Goal: Task Accomplishment & Management: Use online tool/utility

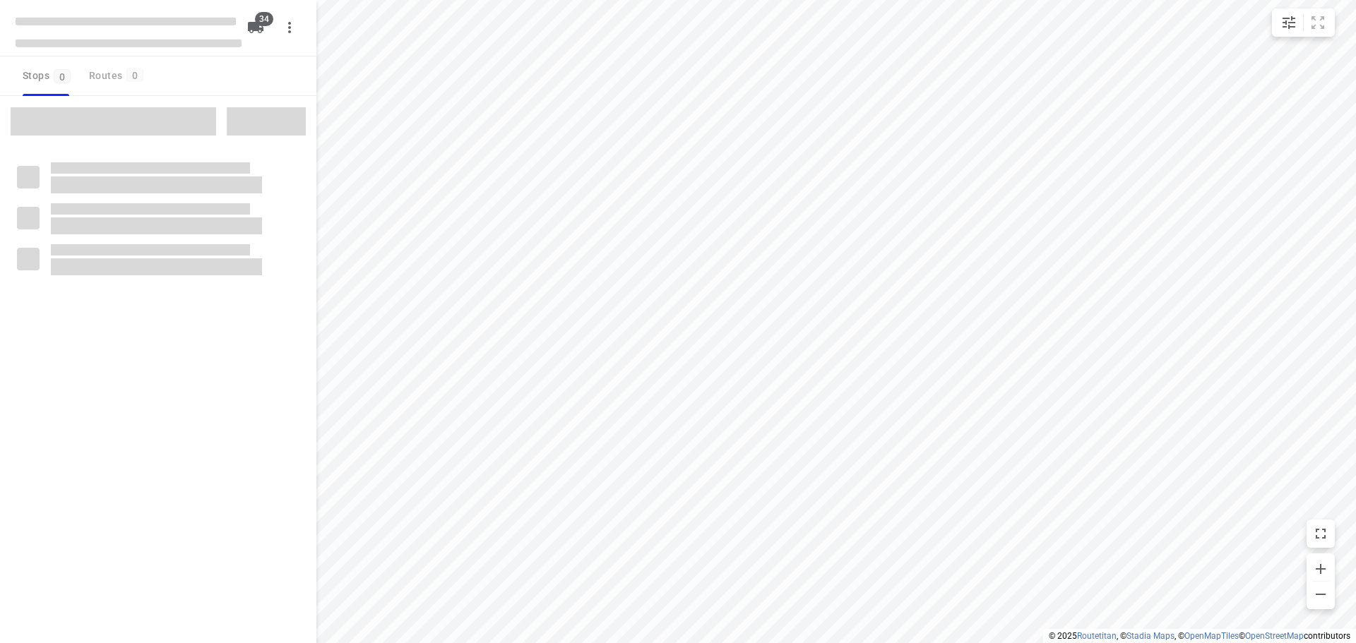
type input "distance"
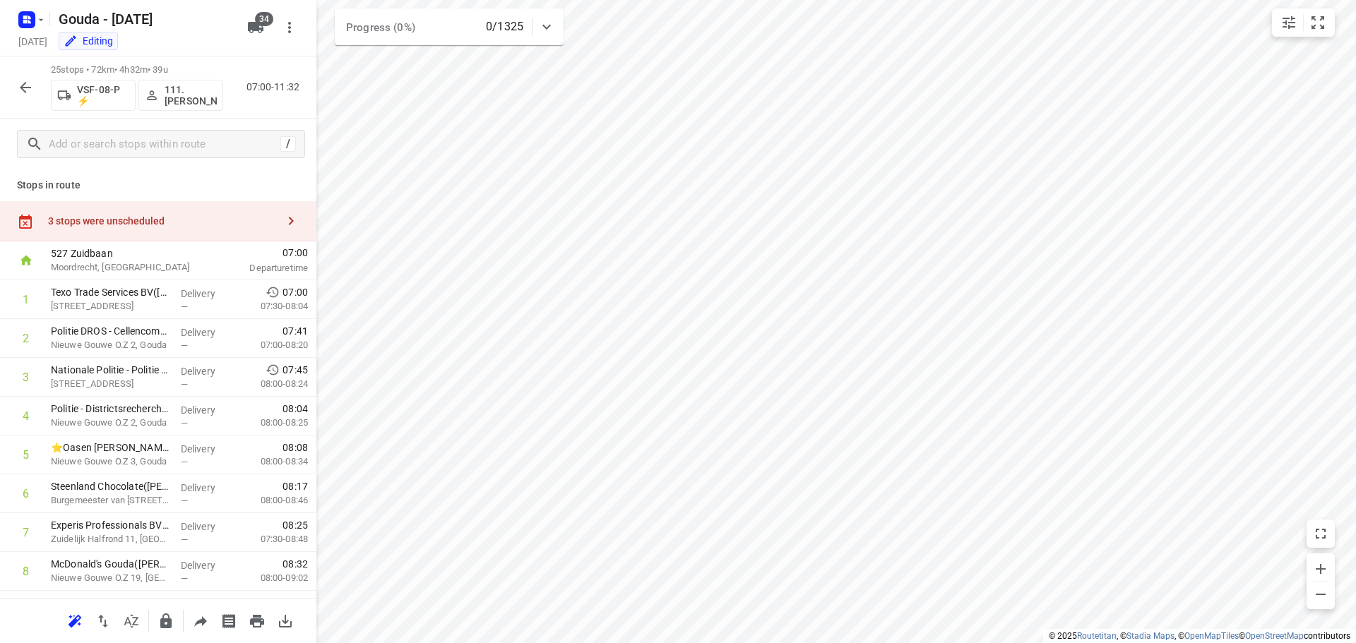
click at [284, 226] on icon "button" at bounding box center [290, 221] width 17 height 17
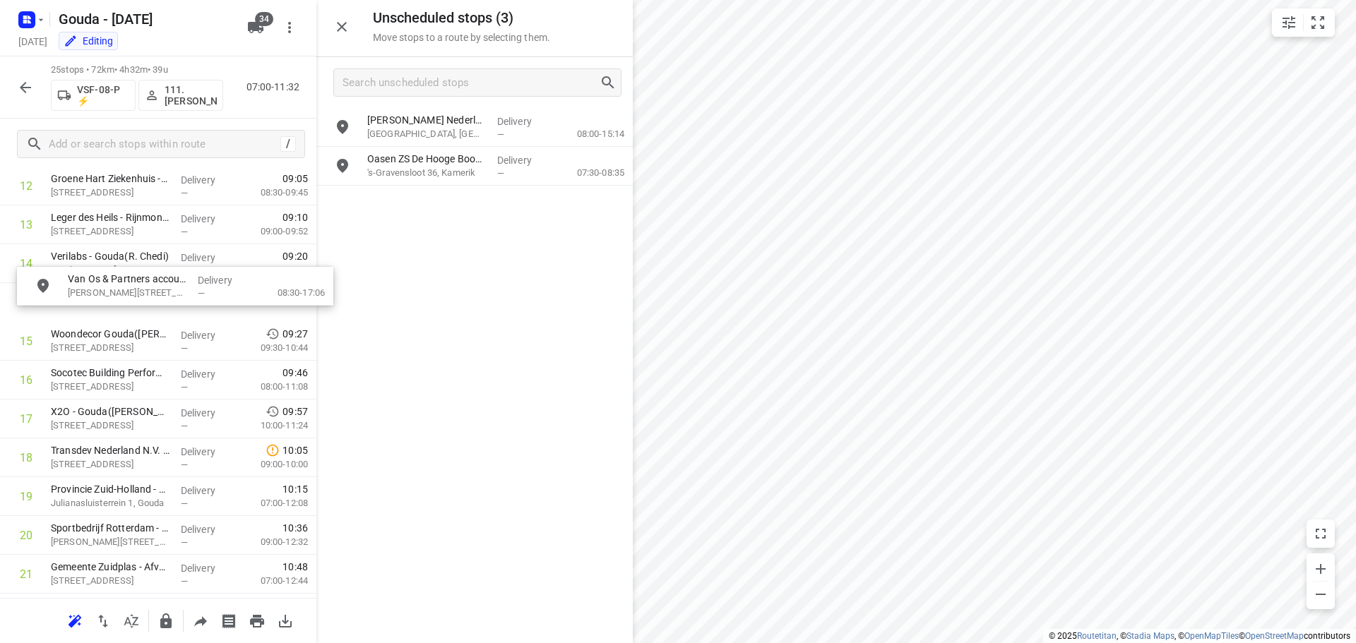
scroll to position [541, 0]
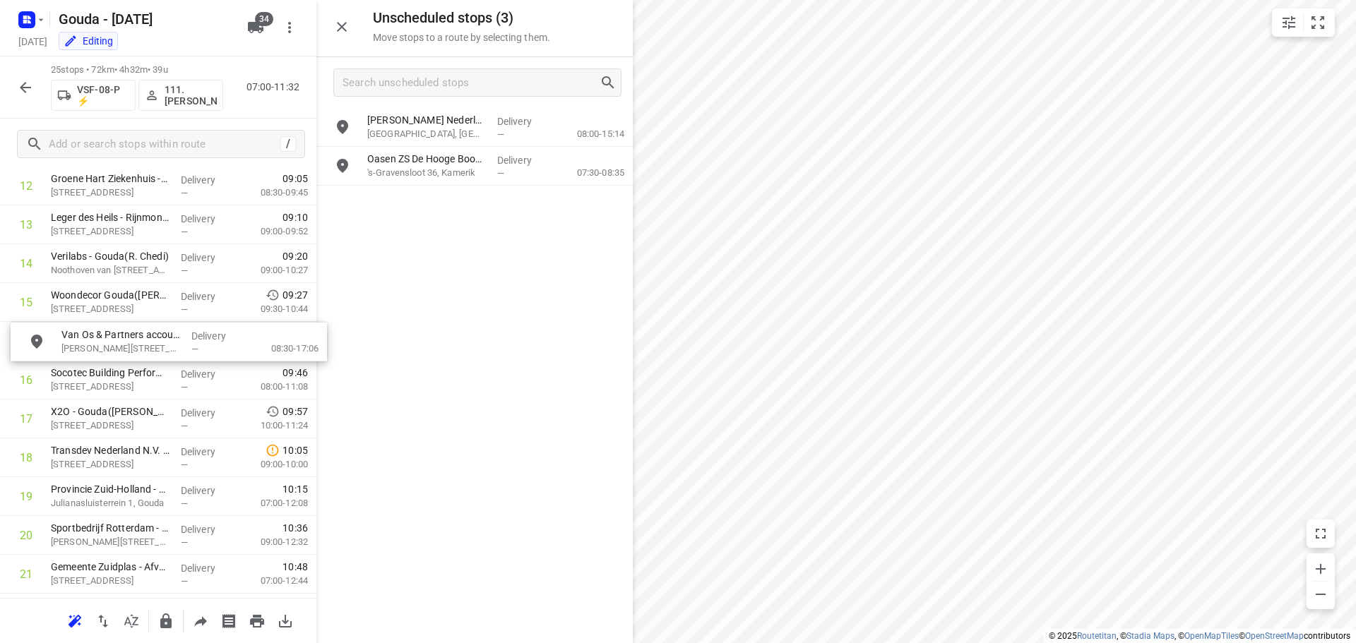
drag, startPoint x: 431, startPoint y: 129, endPoint x: 131, endPoint y: 353, distance: 374.8
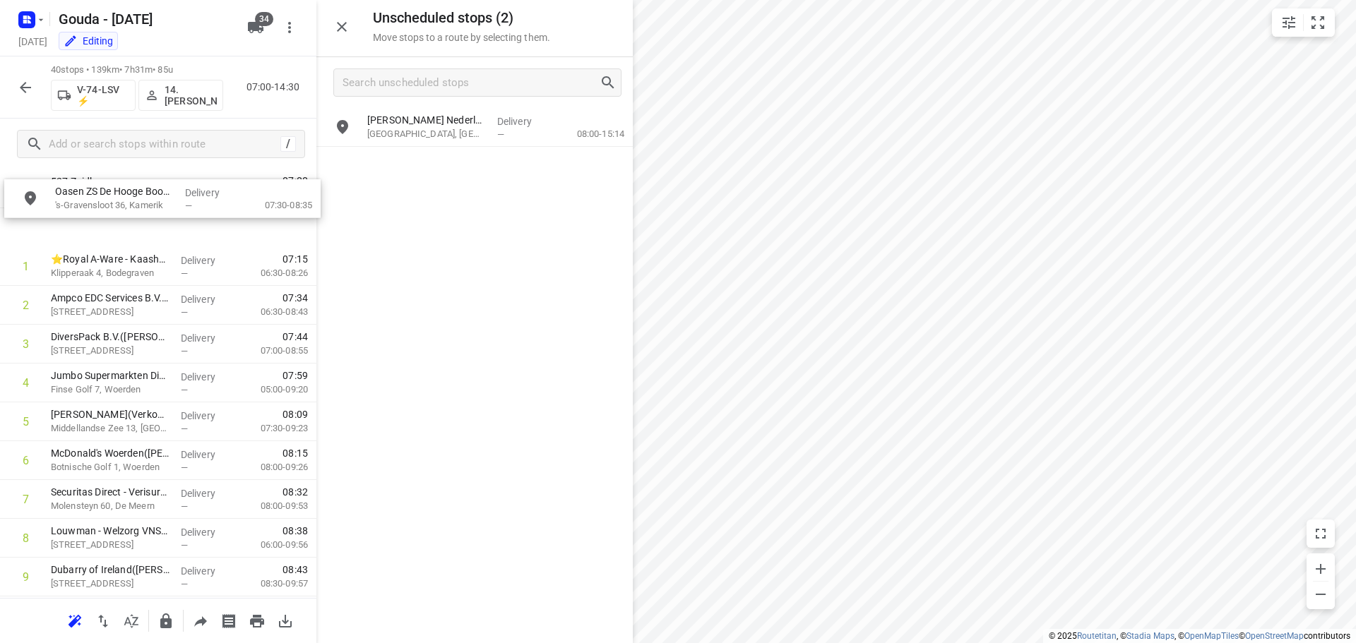
scroll to position [0, 0]
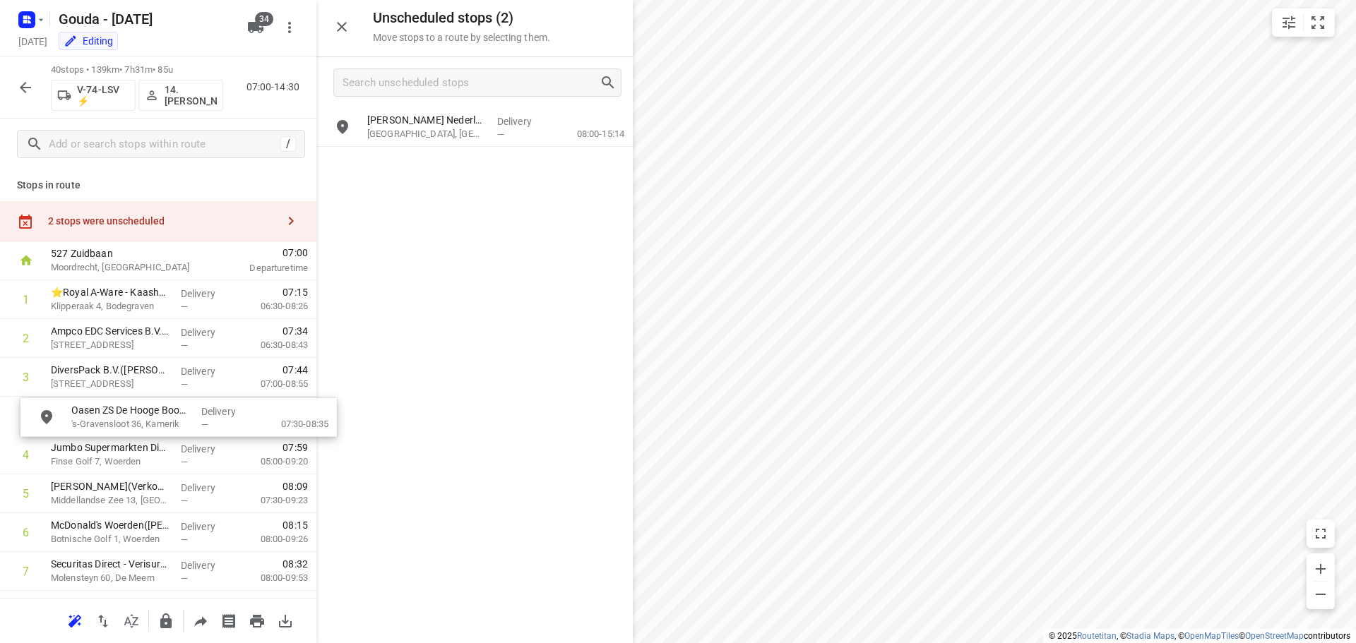
drag, startPoint x: 470, startPoint y: 165, endPoint x: 165, endPoint y: 420, distance: 398.1
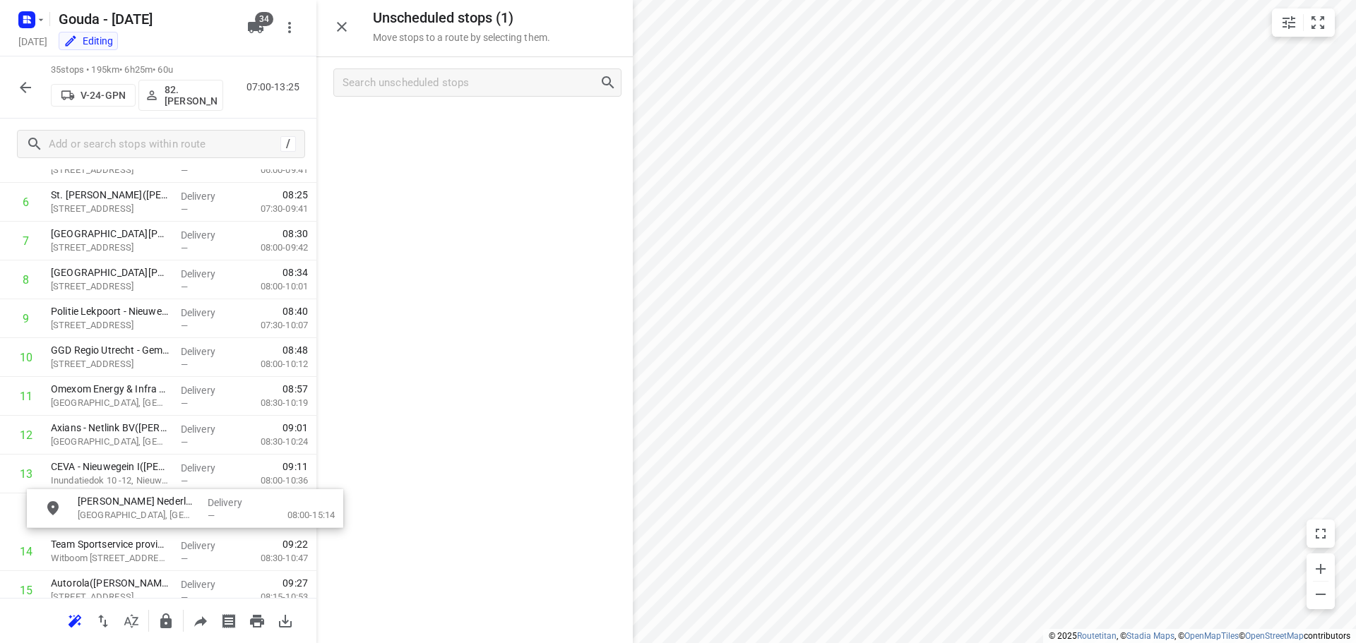
scroll to position [299, 11]
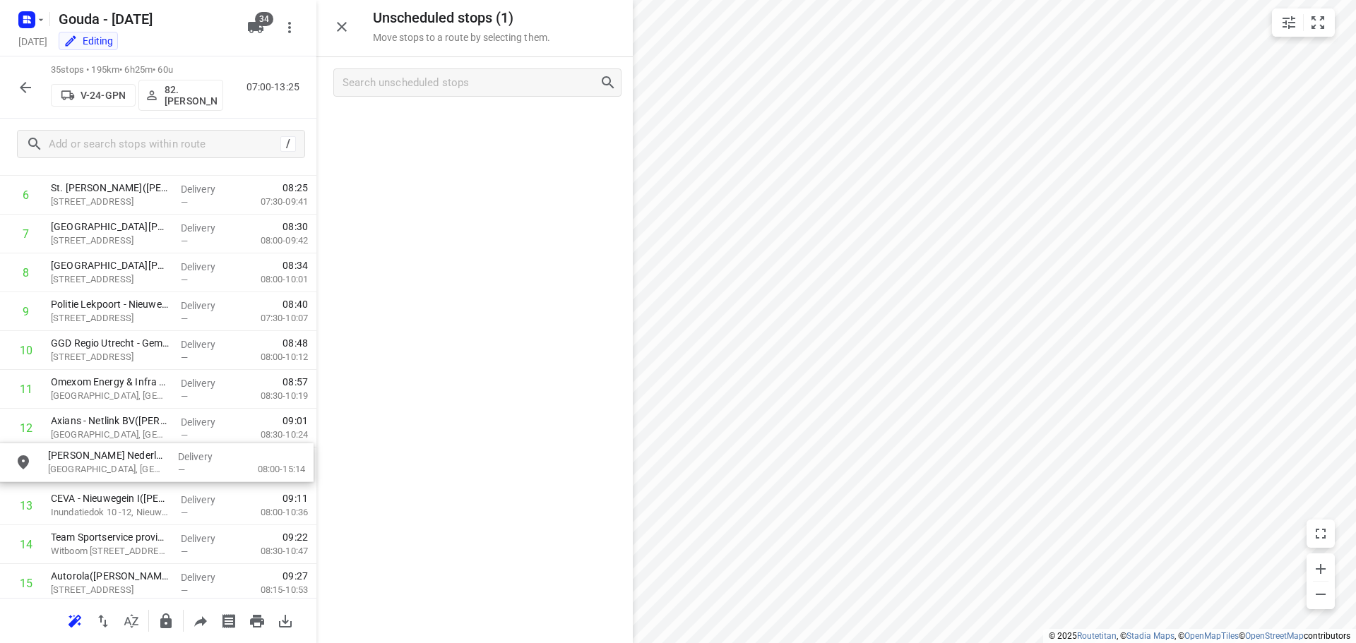
drag, startPoint x: 422, startPoint y: 126, endPoint x: 104, endPoint y: 467, distance: 466.1
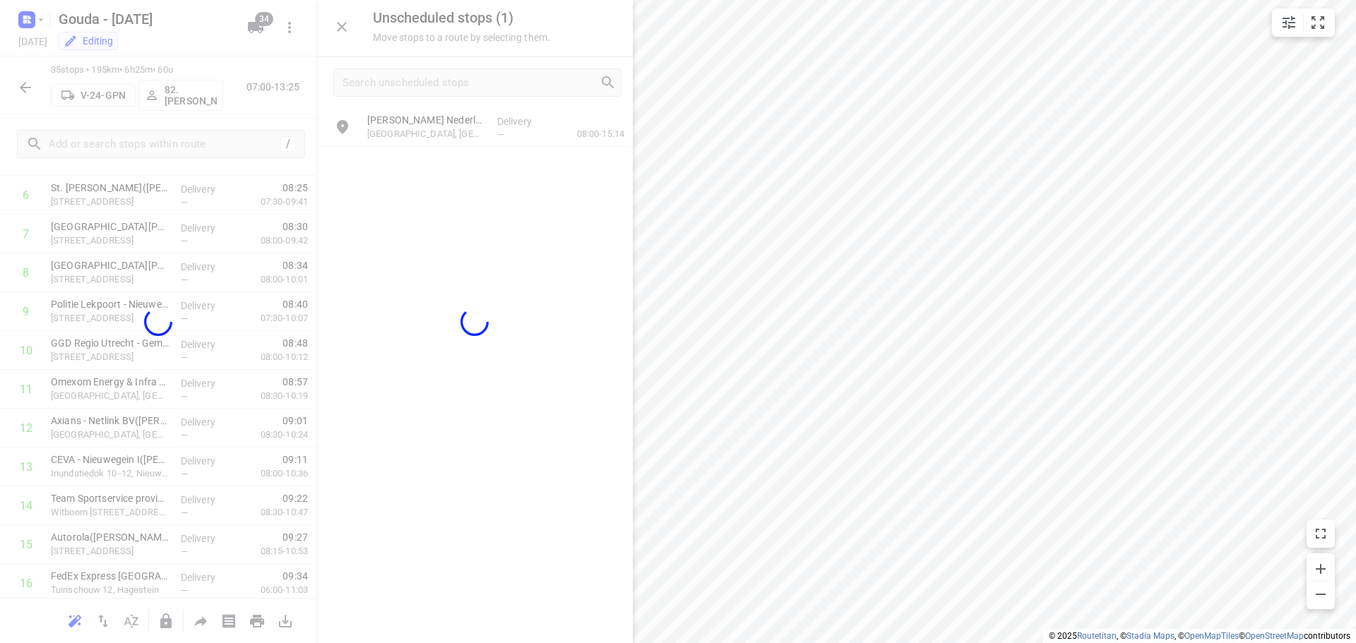
scroll to position [299, 0]
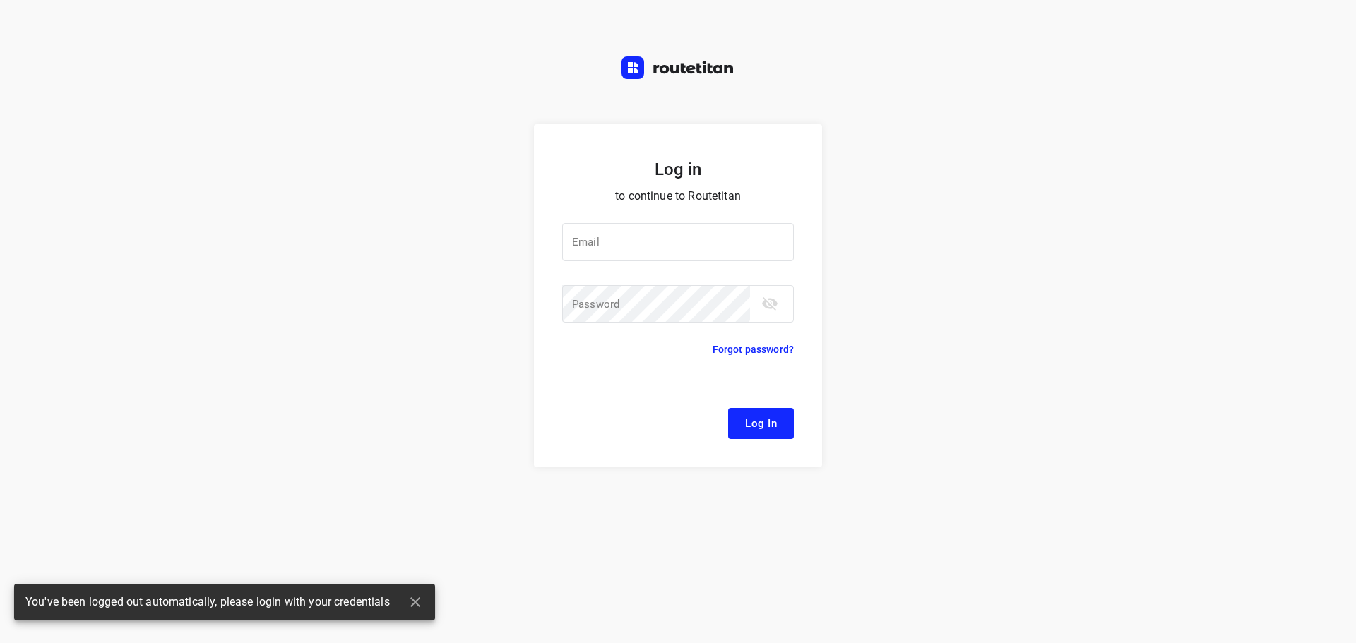
type input "remco@fruitopjewerk.nl"
click at [749, 419] on span "Log In" at bounding box center [761, 423] width 32 height 18
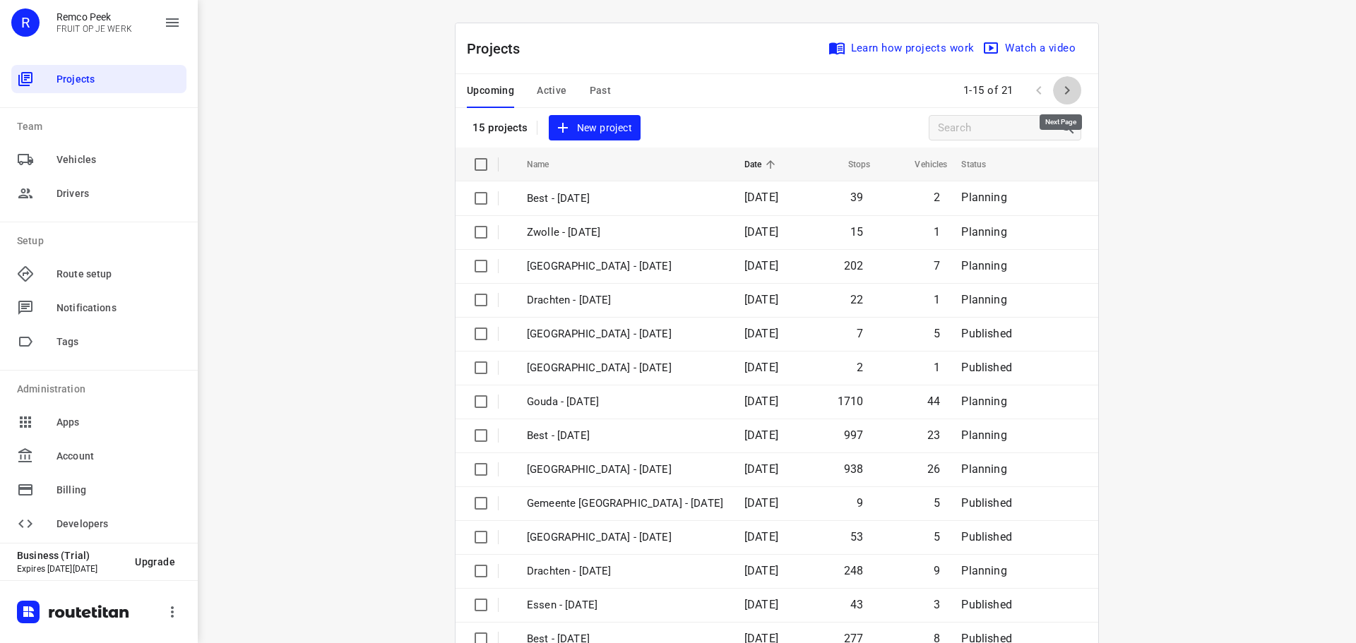
click at [1058, 85] on icon "button" at bounding box center [1066, 90] width 17 height 17
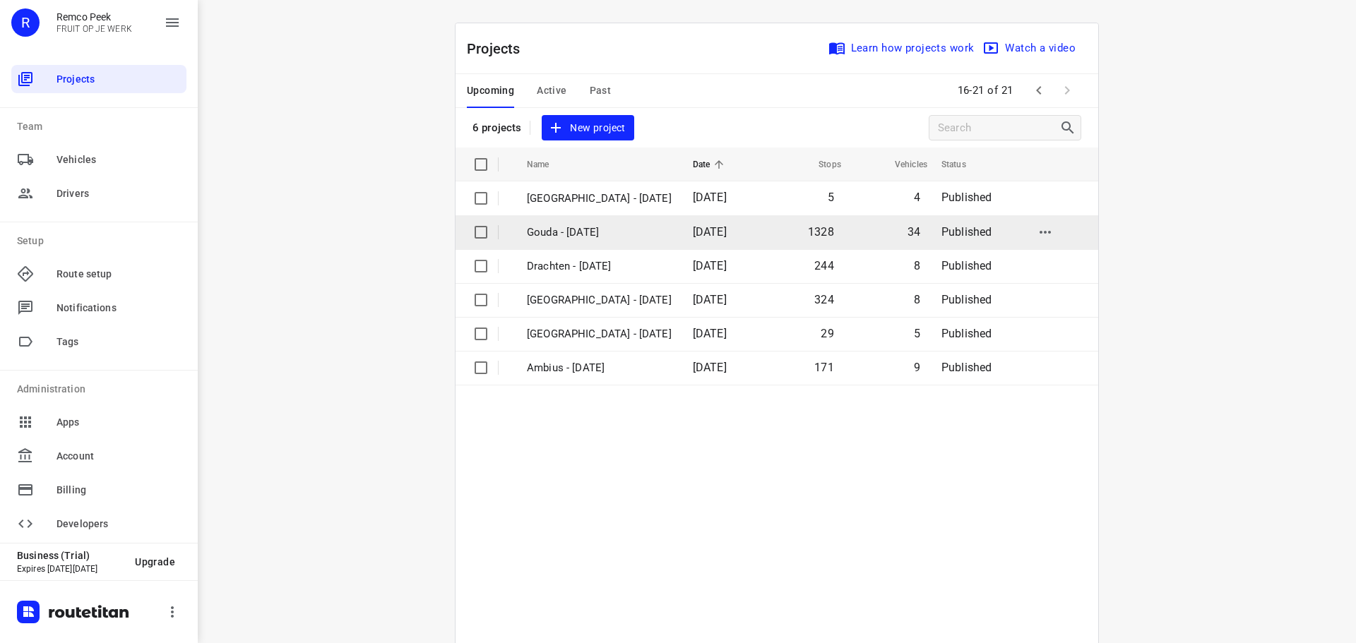
click at [573, 223] on td "Gouda - [DATE]" at bounding box center [597, 232] width 169 height 34
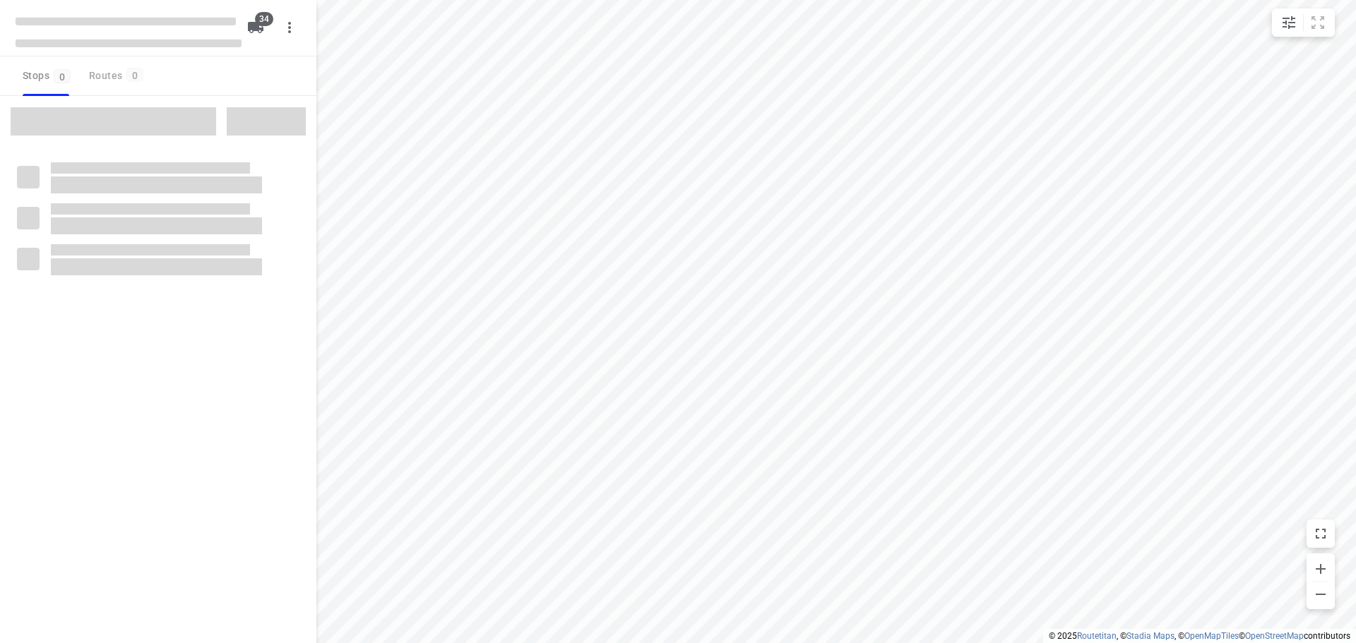
type input "distance"
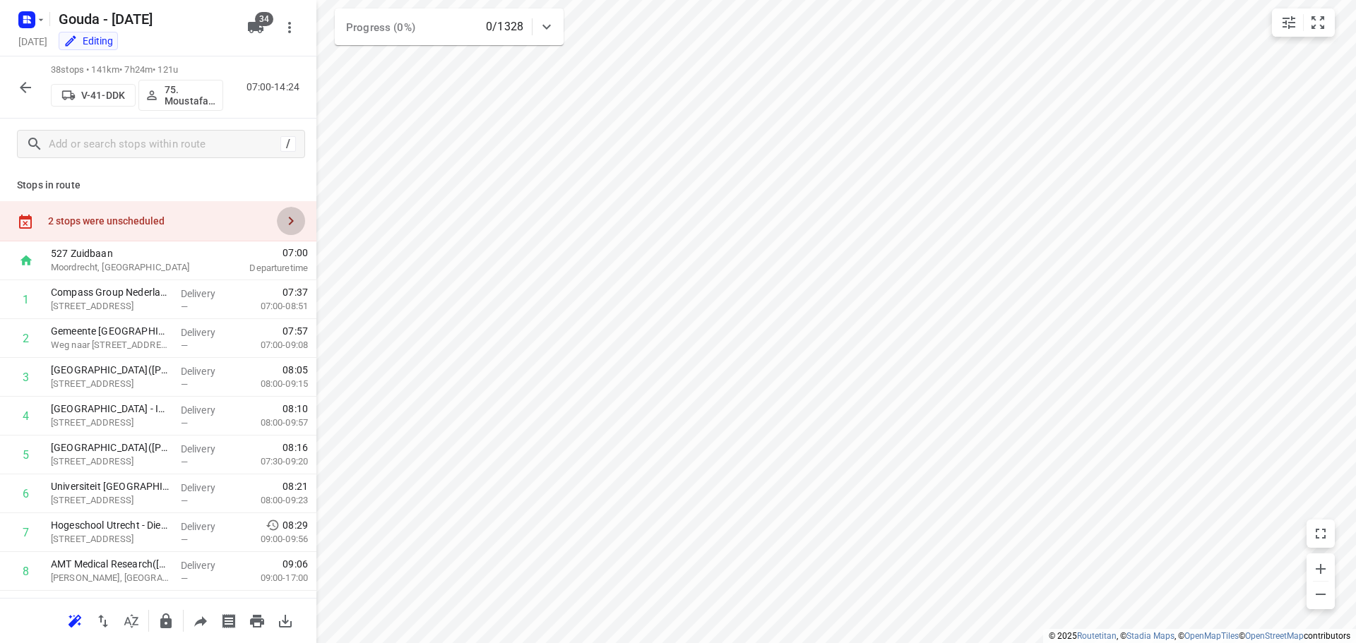
click at [282, 222] on icon "button" at bounding box center [290, 221] width 17 height 17
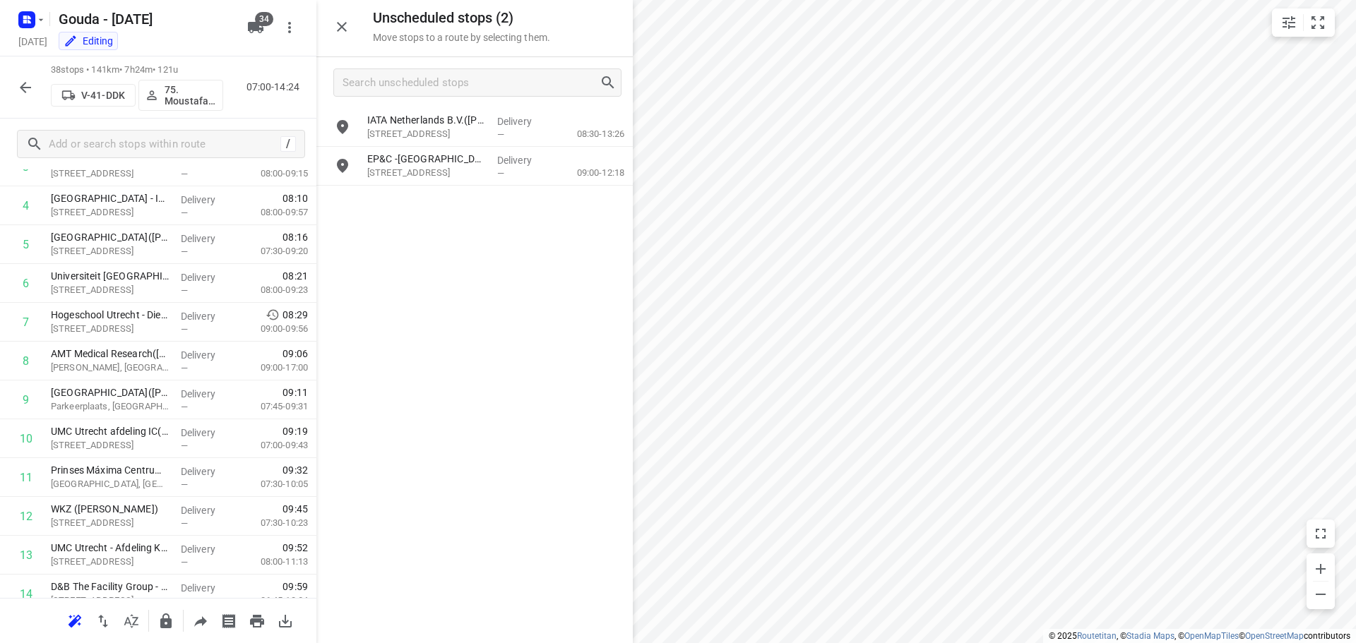
scroll to position [494, 0]
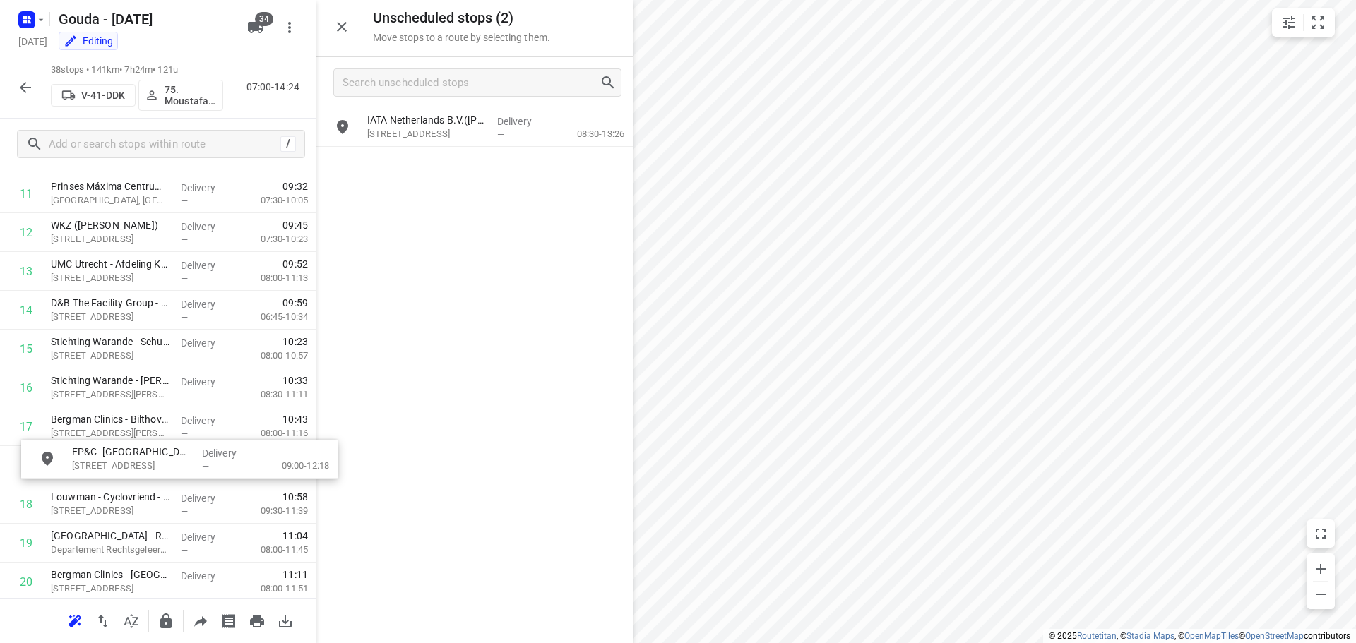
drag, startPoint x: 431, startPoint y: 185, endPoint x: 59, endPoint y: 519, distance: 500.5
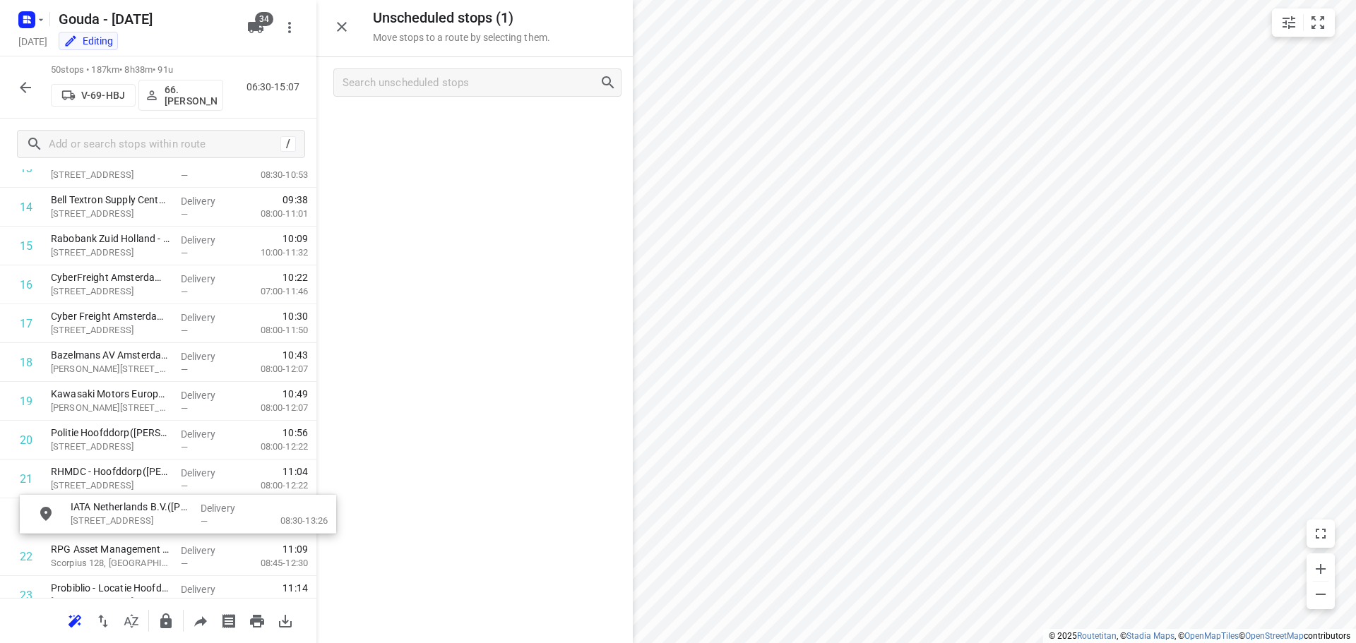
scroll to position [607, 0]
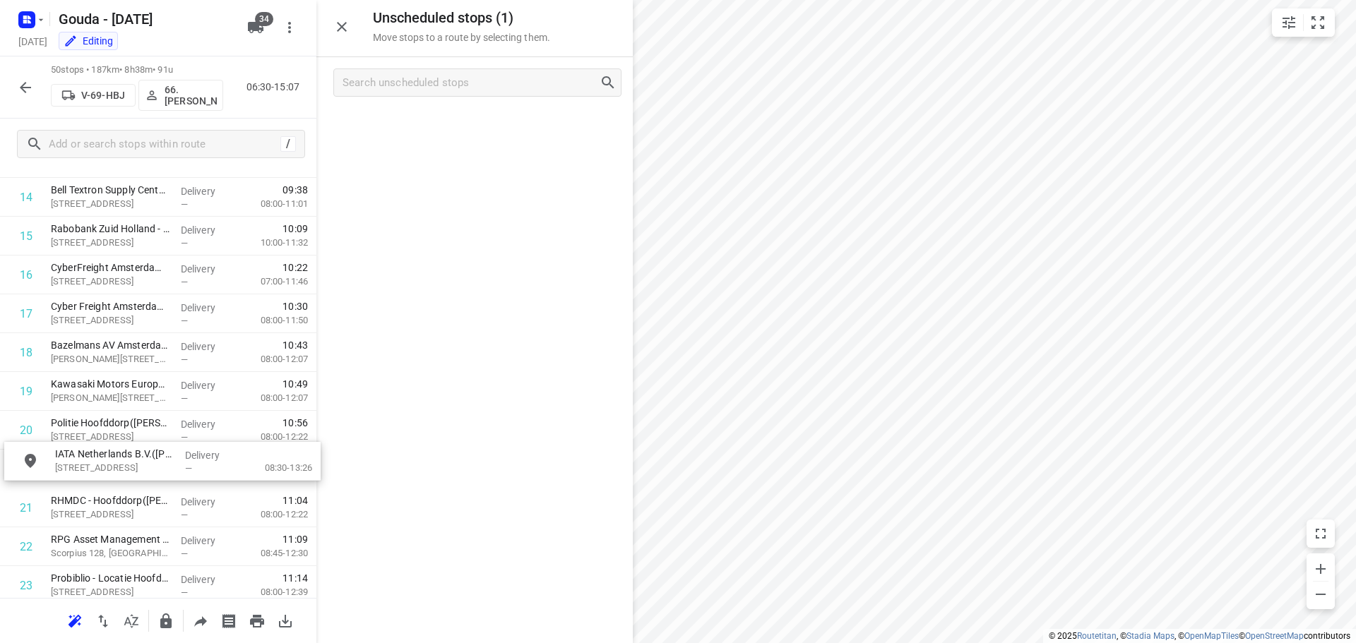
drag, startPoint x: 462, startPoint y: 126, endPoint x: 145, endPoint y: 465, distance: 465.1
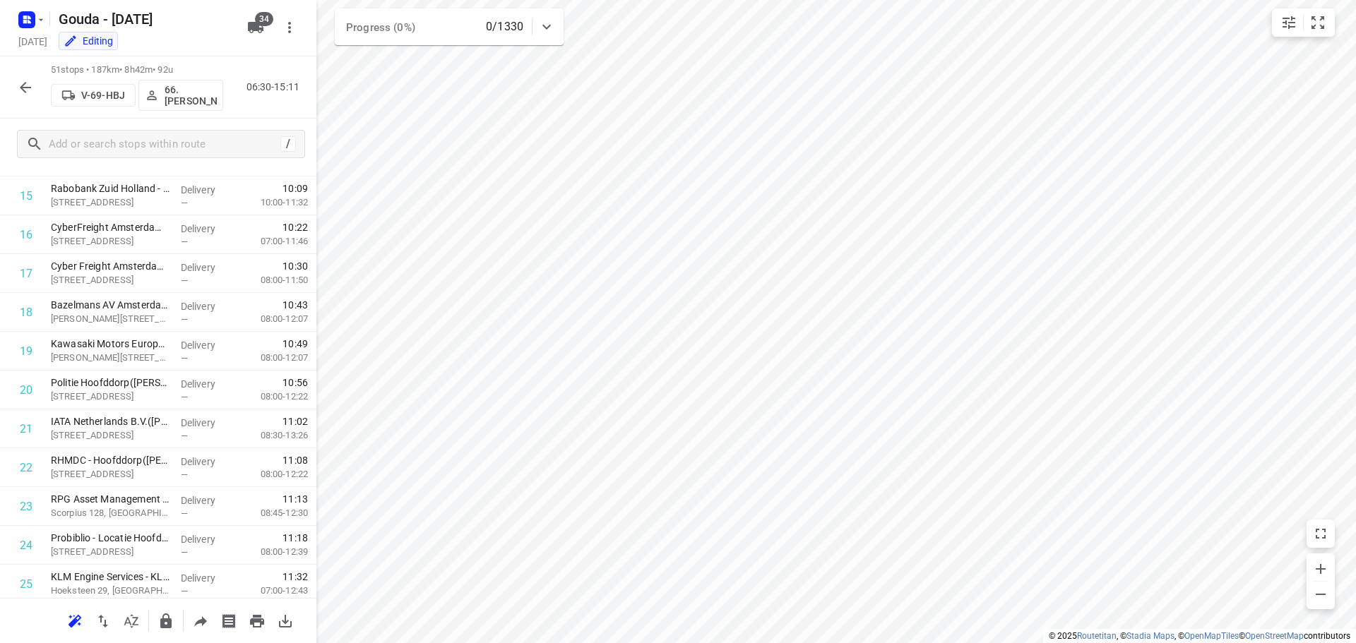
click at [21, 80] on icon "button" at bounding box center [25, 87] width 17 height 17
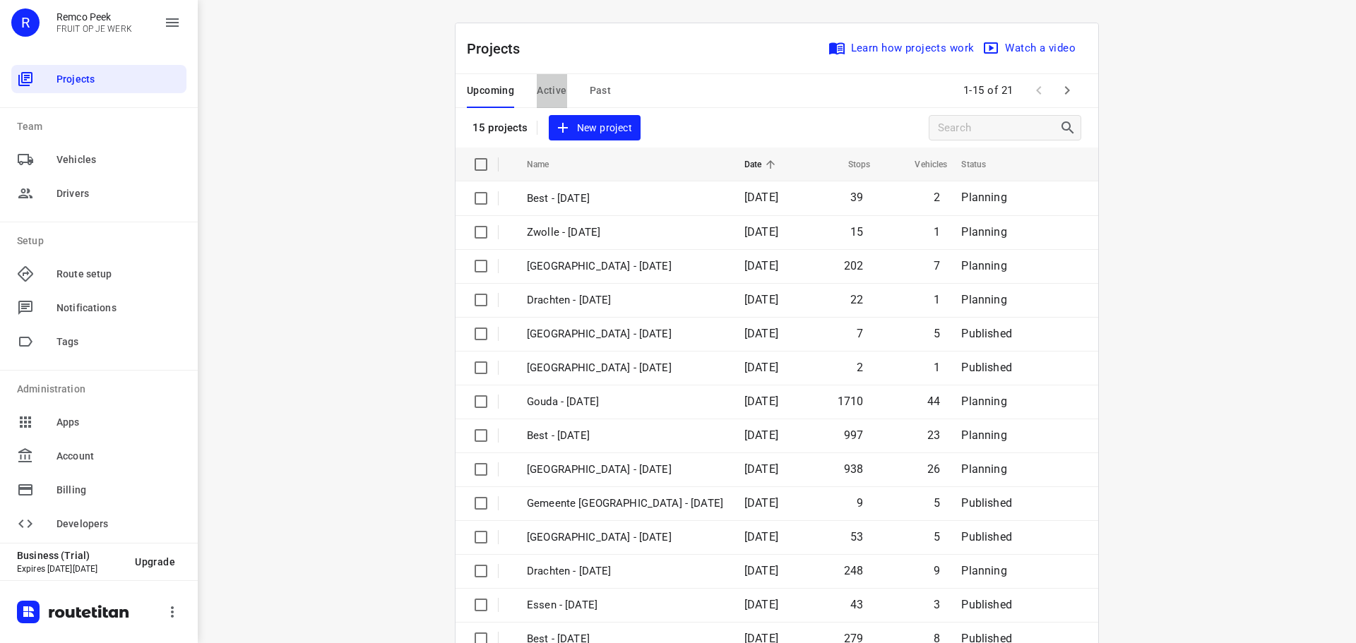
click at [555, 86] on span "Active" at bounding box center [552, 91] width 30 height 18
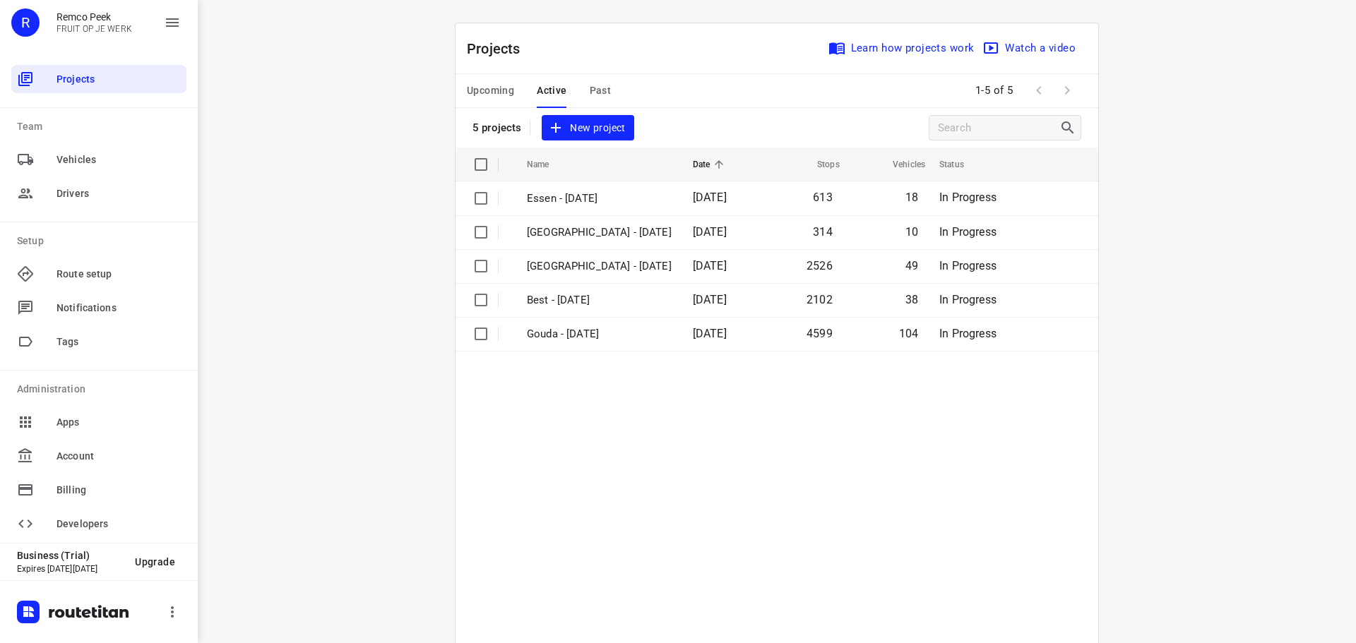
click at [497, 87] on span "Upcoming" at bounding box center [490, 91] width 47 height 18
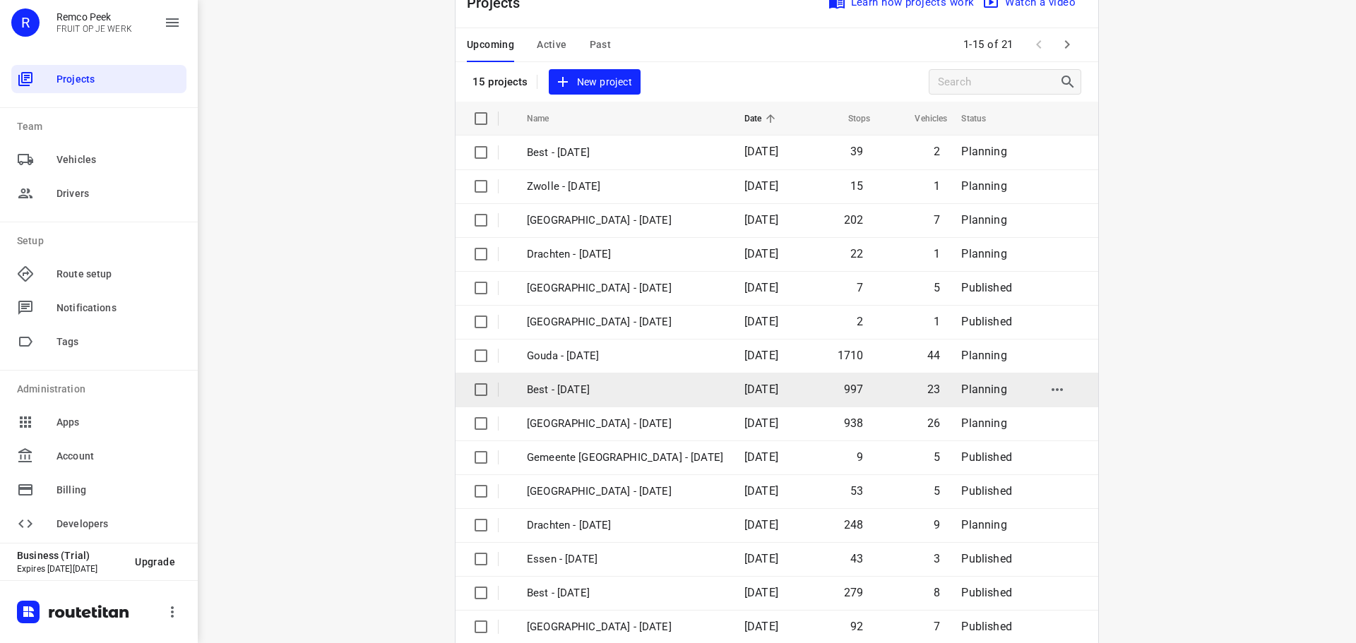
scroll to position [71, 0]
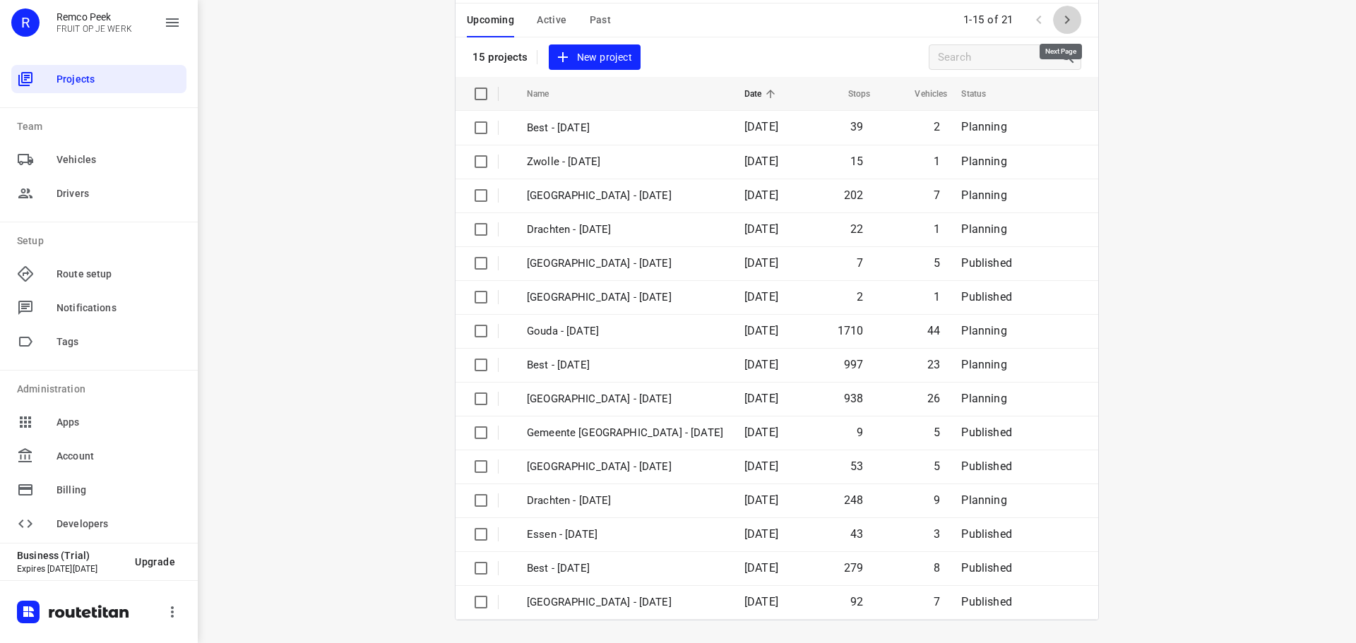
click at [1059, 18] on icon "button" at bounding box center [1066, 19] width 17 height 17
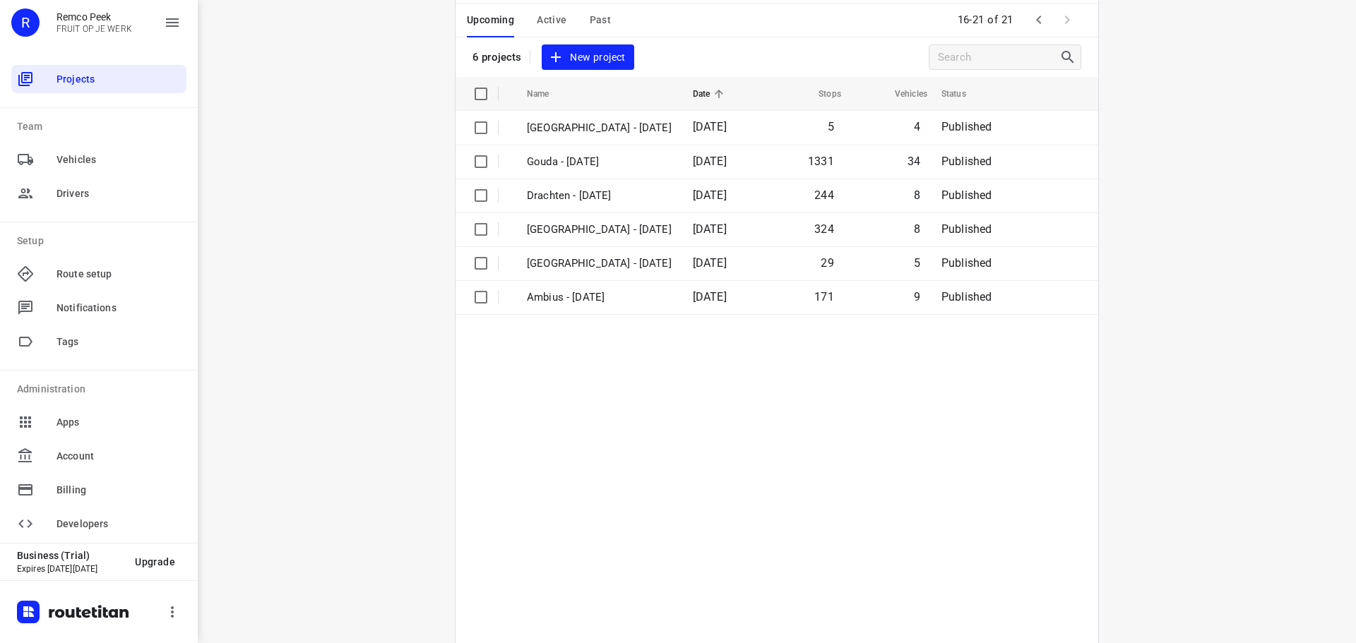
scroll to position [0, 0]
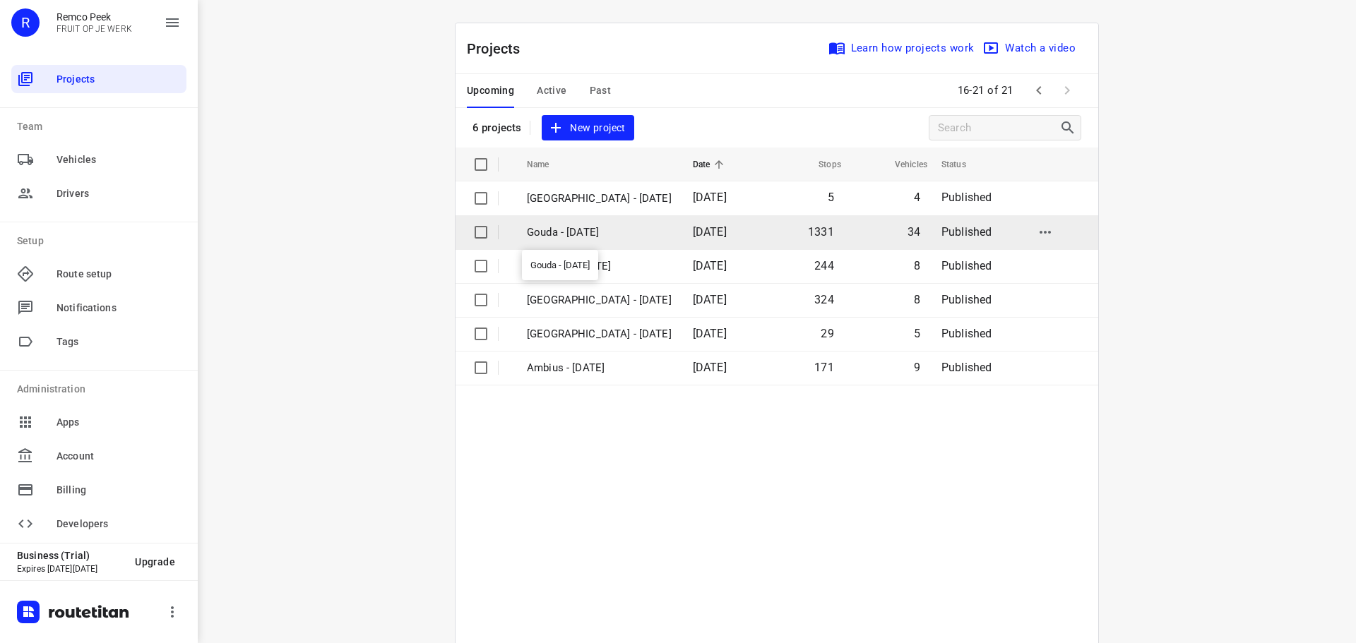
click at [589, 232] on p "Gouda - [DATE]" at bounding box center [599, 233] width 145 height 16
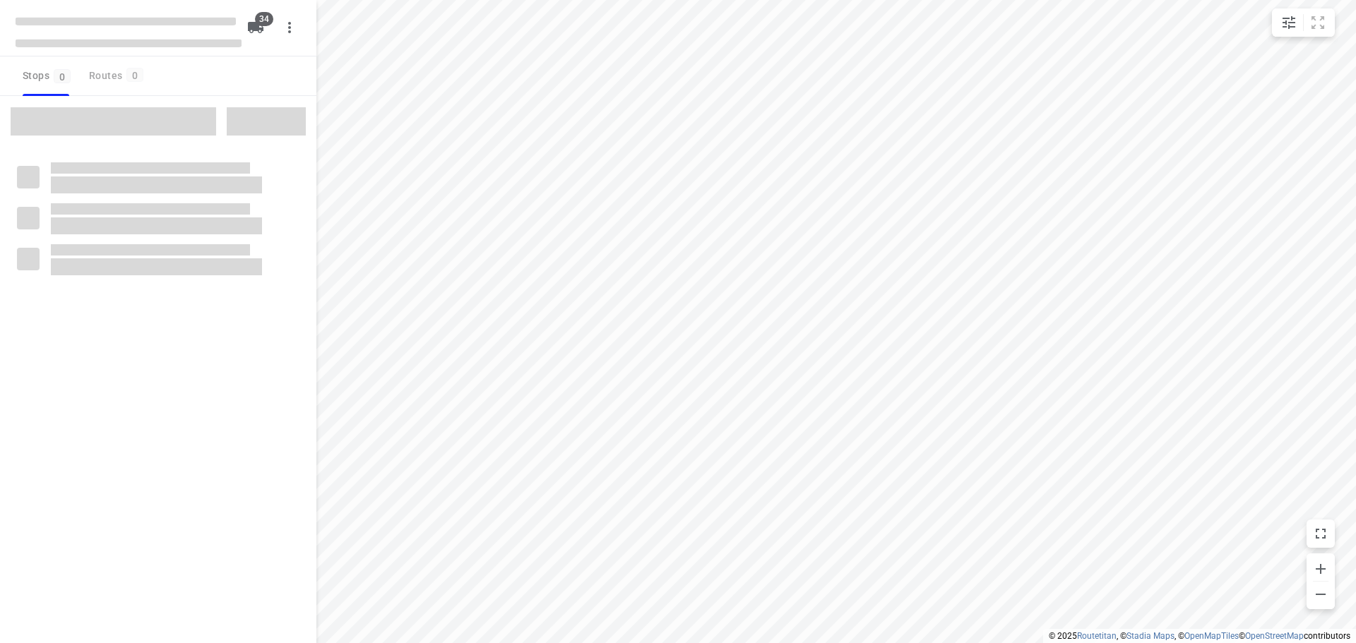
type input "distance"
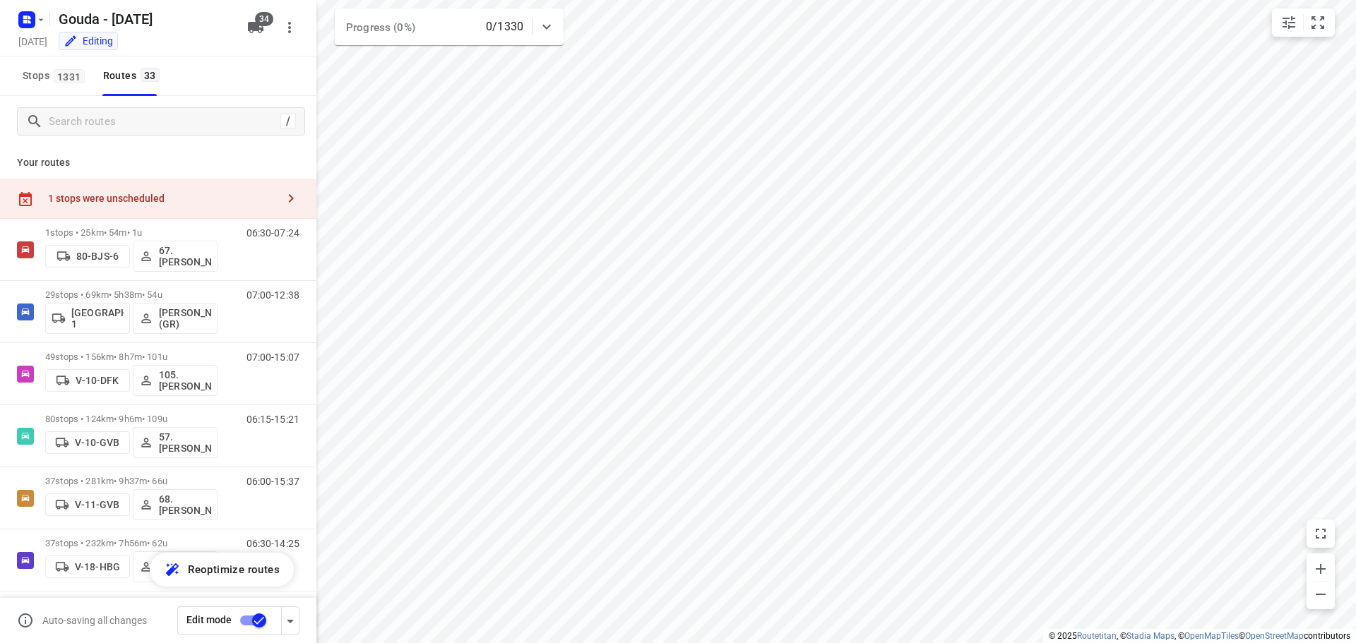
click at [283, 200] on icon "button" at bounding box center [290, 198] width 17 height 17
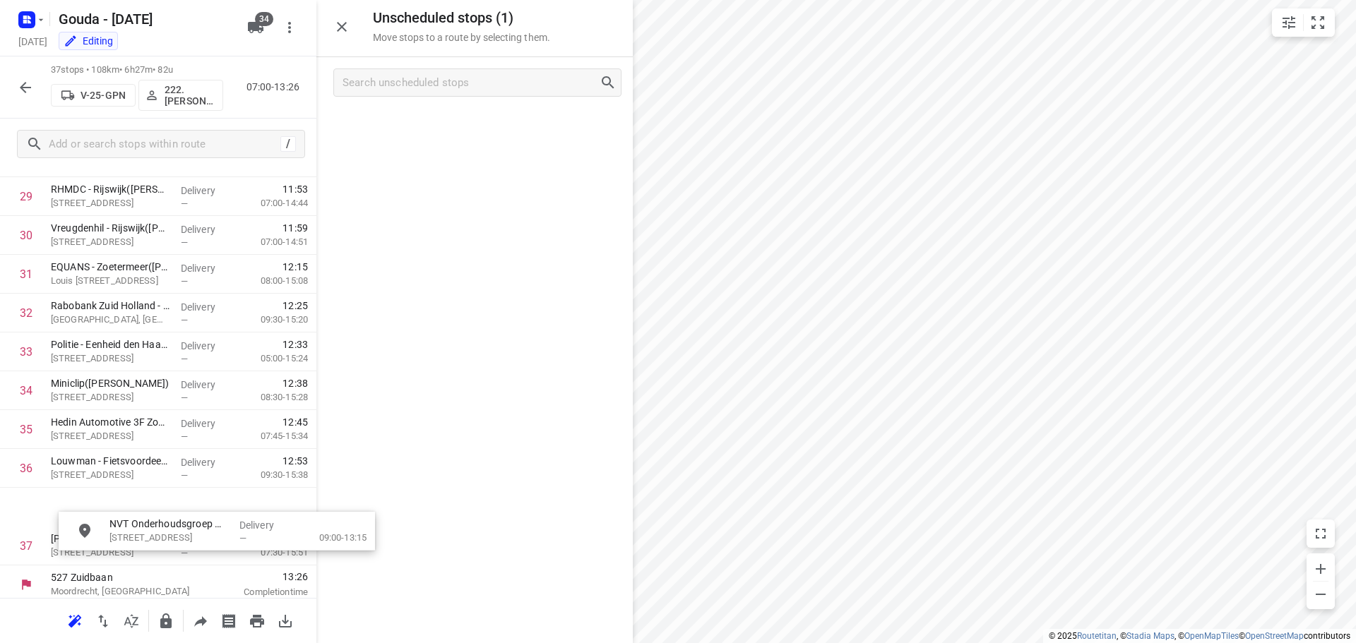
scroll to position [1205, 2]
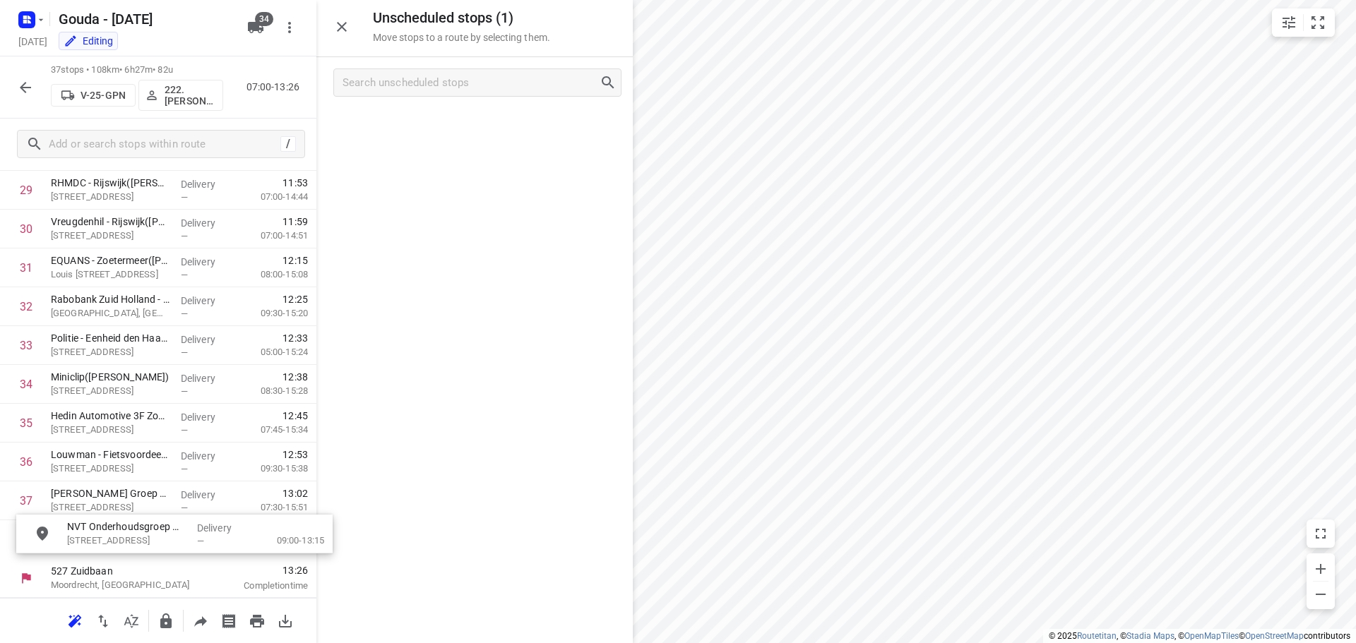
drag, startPoint x: 411, startPoint y: 141, endPoint x: 109, endPoint y: 544, distance: 503.9
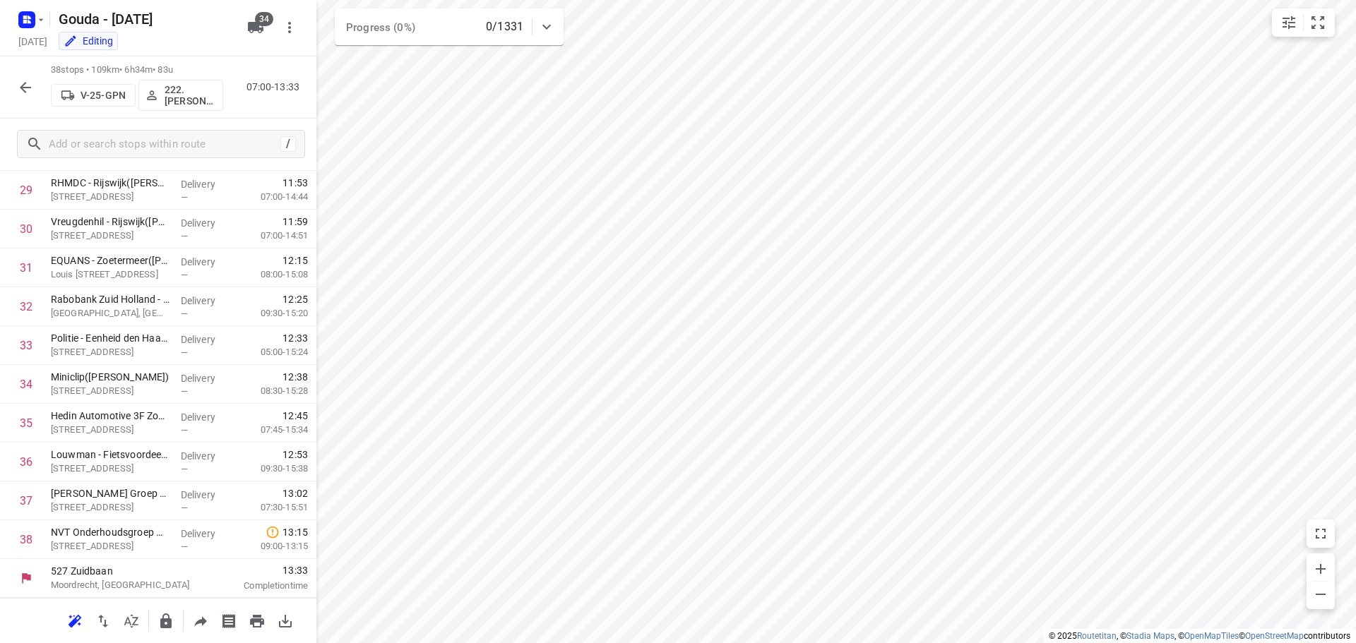
scroll to position [1157, 0]
click at [18, 92] on icon "button" at bounding box center [25, 87] width 17 height 17
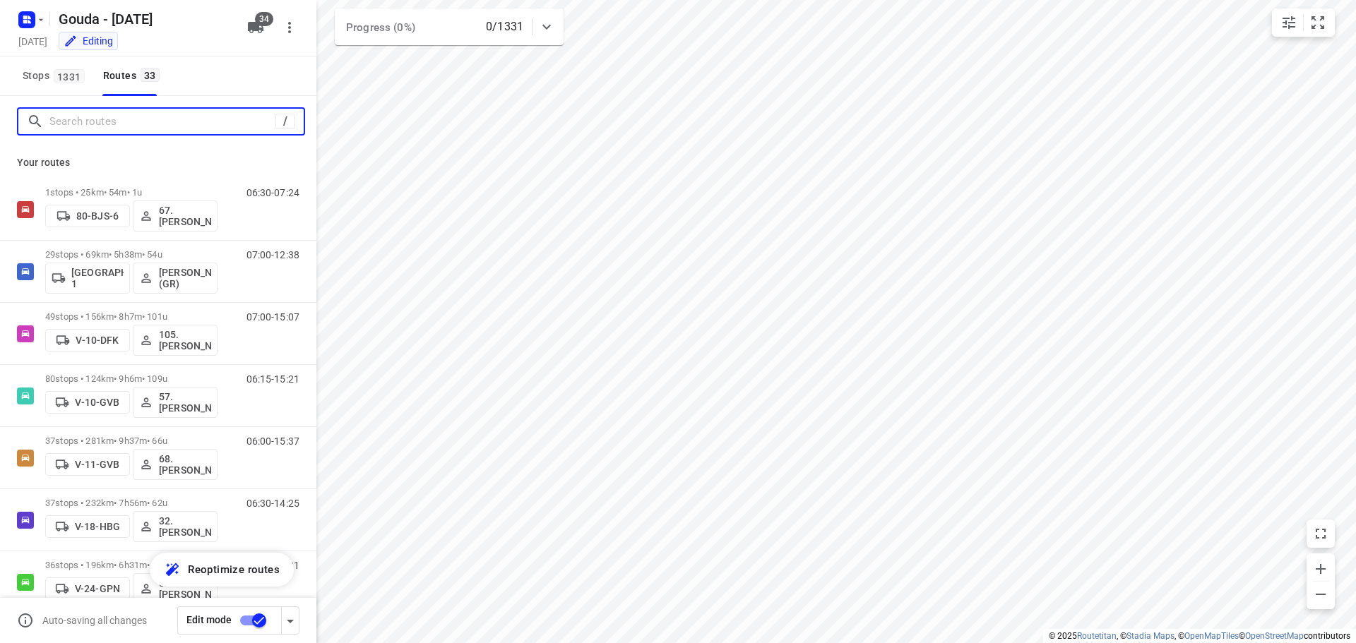
click at [138, 119] on input "Search routes" at bounding box center [162, 122] width 226 height 22
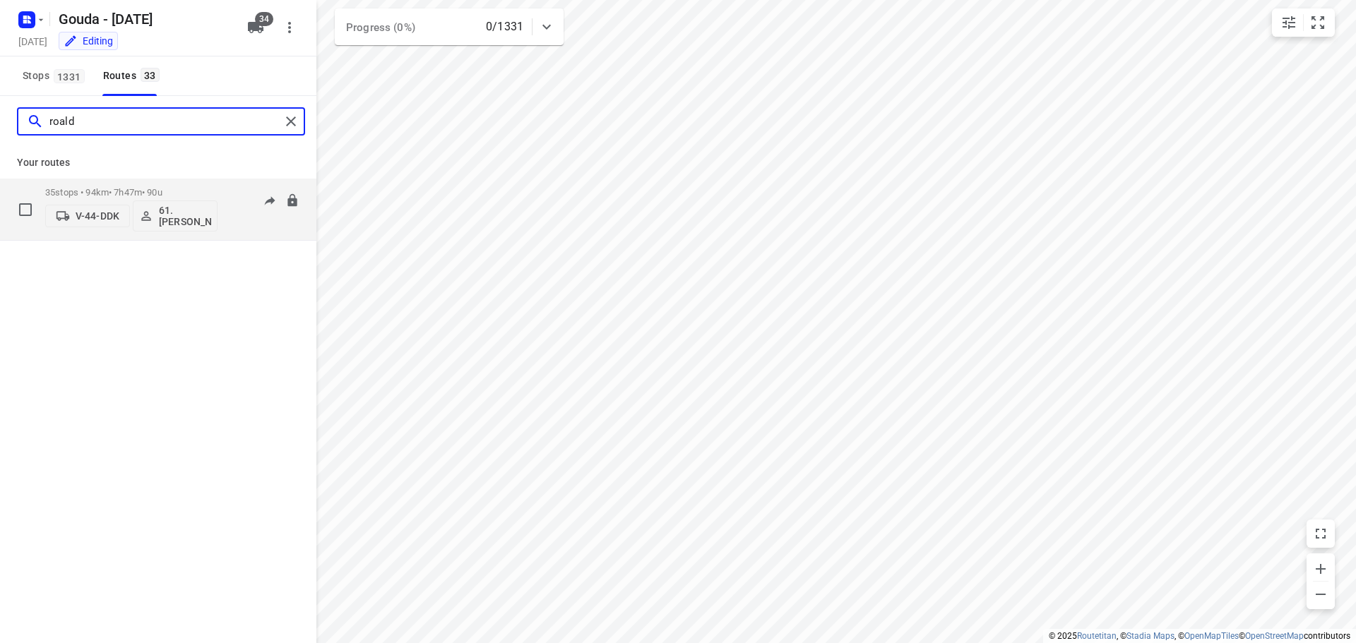
type input "roald"
click at [173, 189] on p "35 stops • 94km • 7h47m • 90u" at bounding box center [131, 192] width 172 height 11
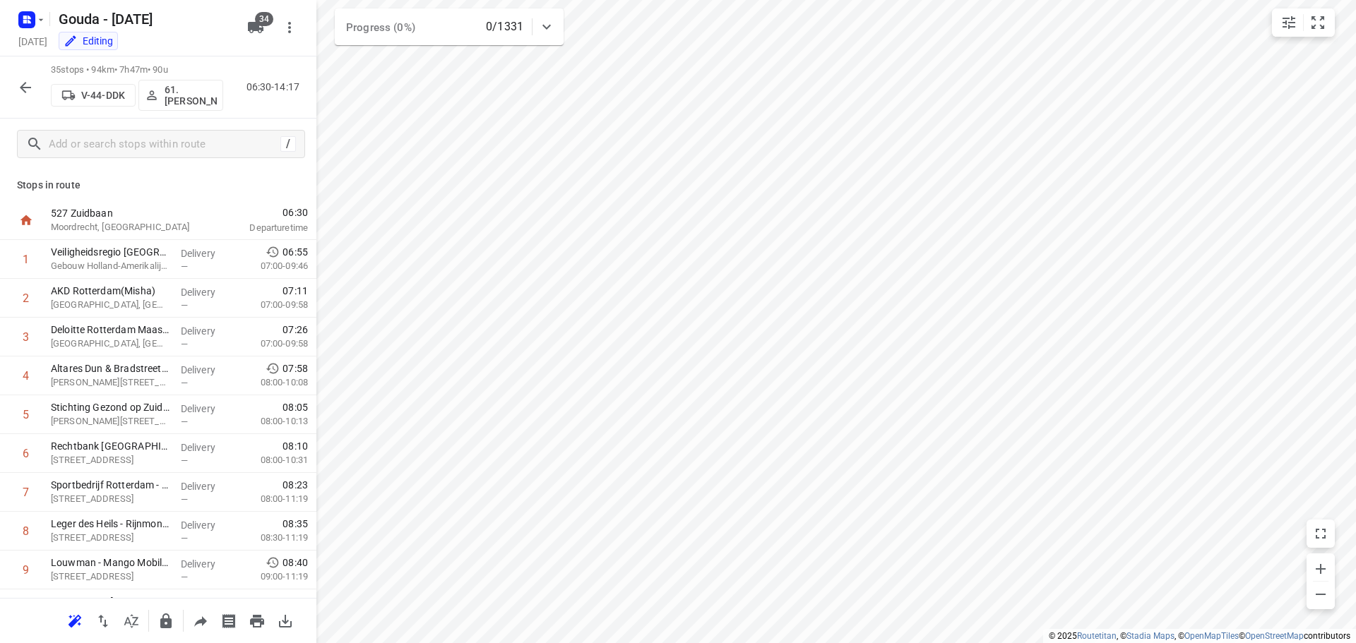
click at [169, 92] on p "61.[PERSON_NAME]" at bounding box center [191, 95] width 52 height 23
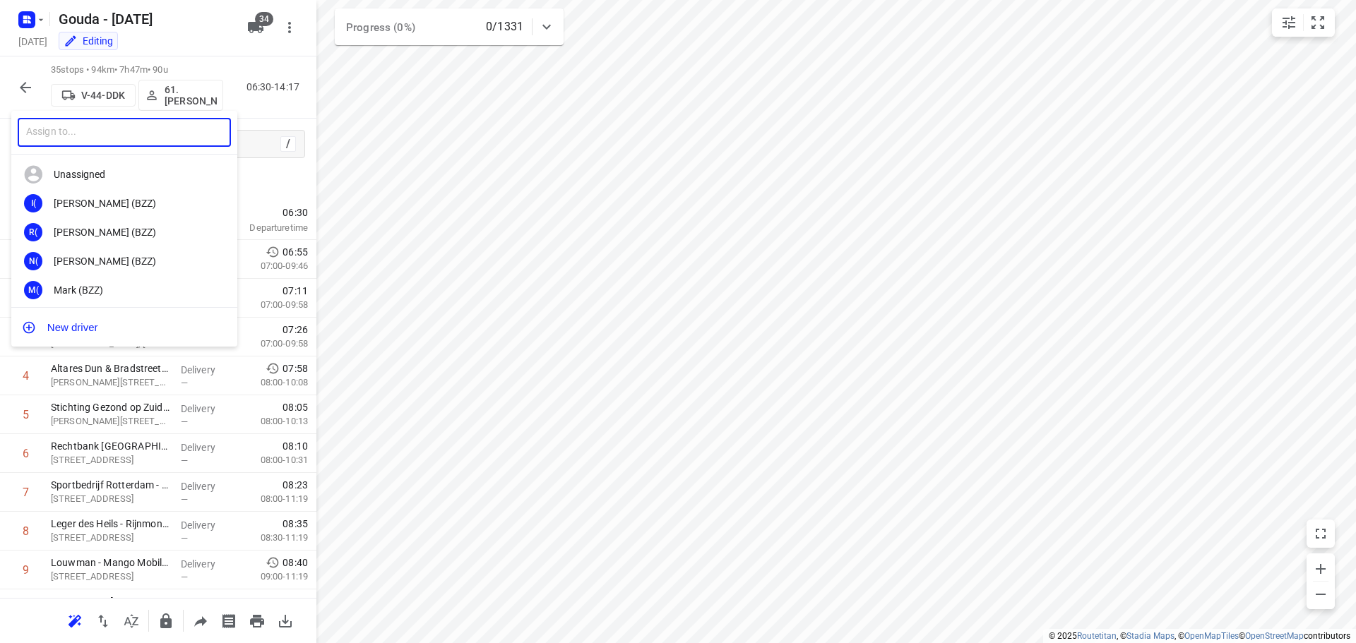
click at [153, 143] on input "text" at bounding box center [124, 132] width 213 height 29
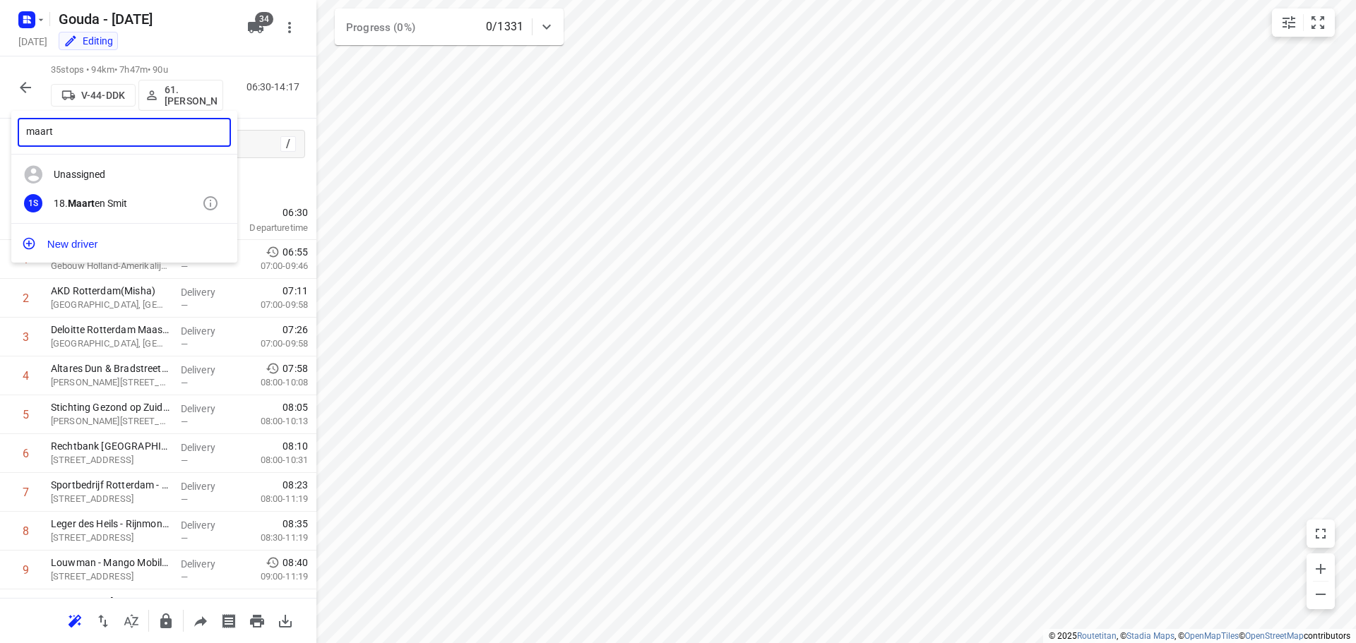
type input "maart"
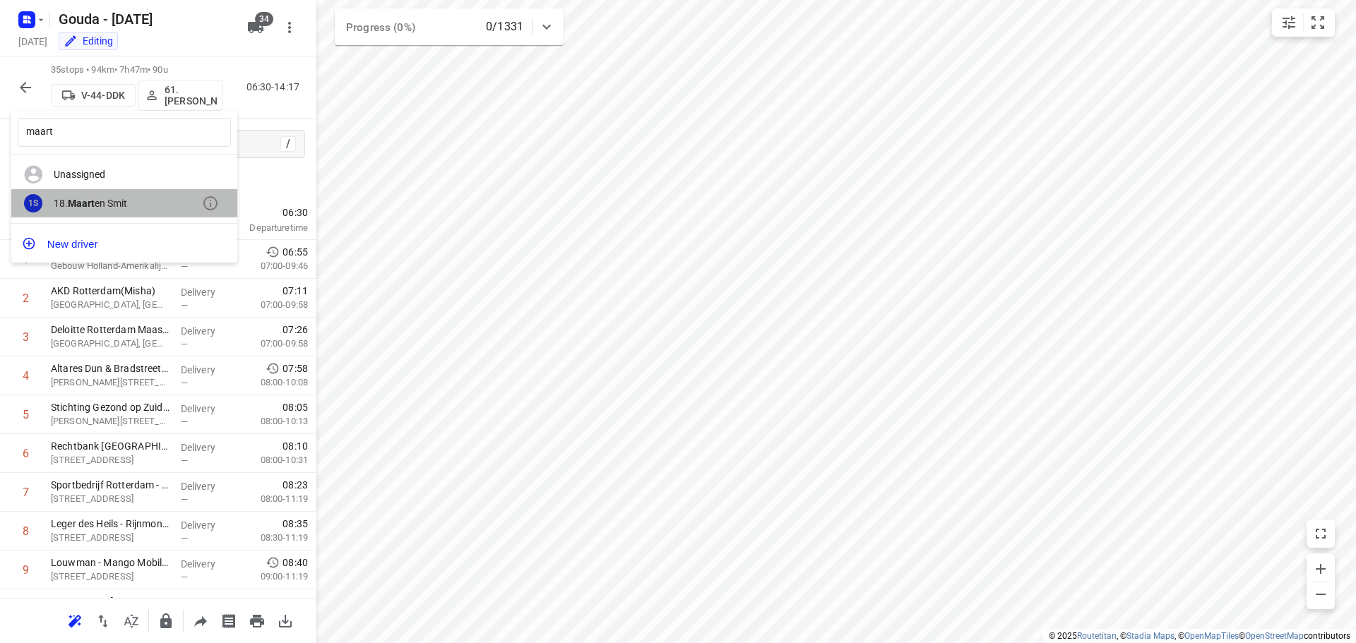
click at [141, 203] on div "[DATE] en Smit" at bounding box center [128, 203] width 148 height 11
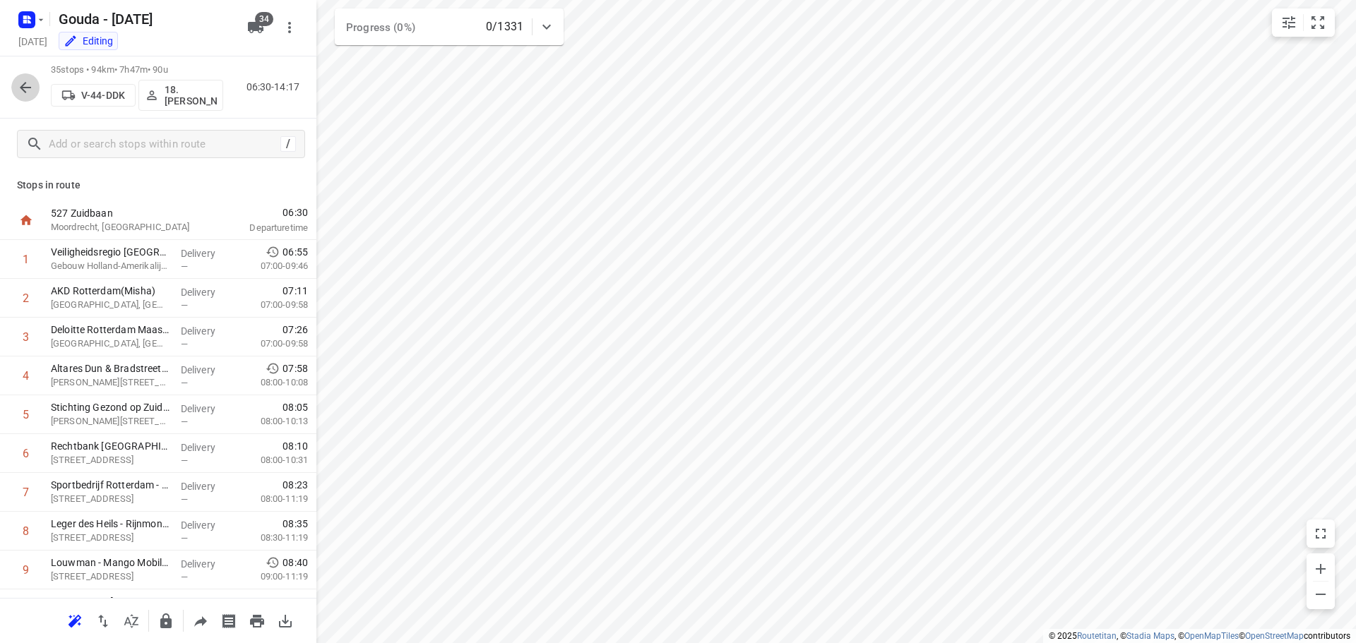
click at [19, 90] on icon "button" at bounding box center [25, 87] width 17 height 17
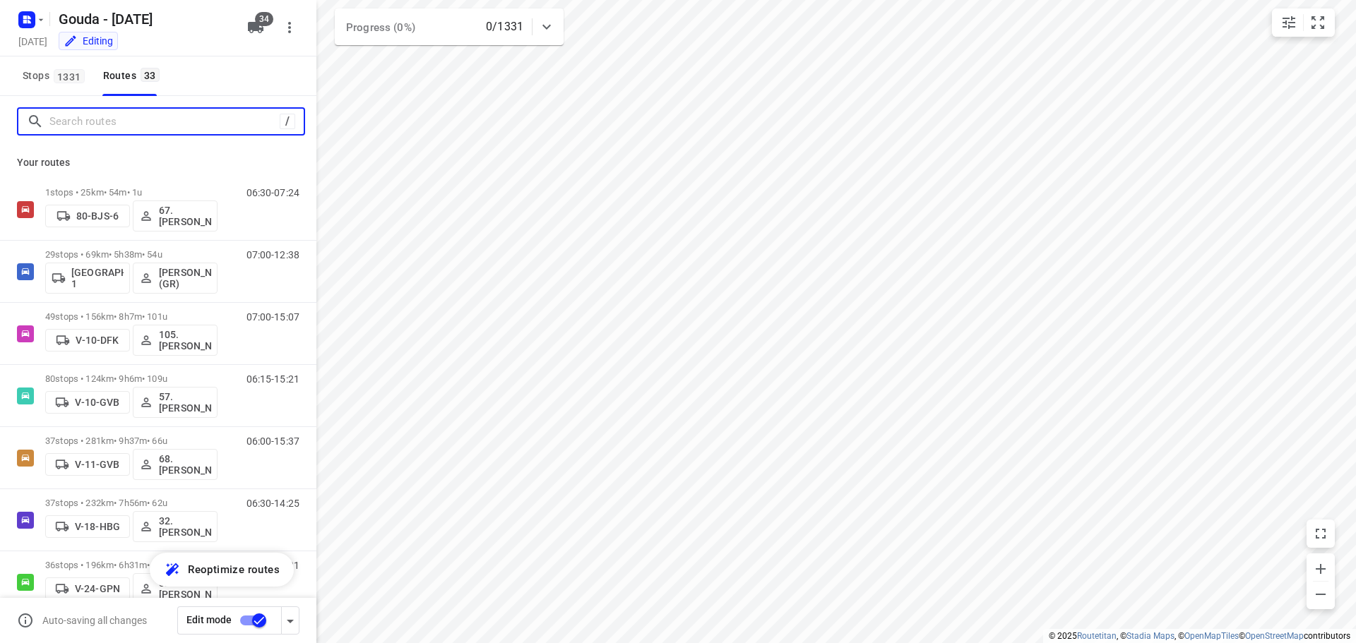
click at [123, 131] on input "Search routes" at bounding box center [164, 122] width 230 height 22
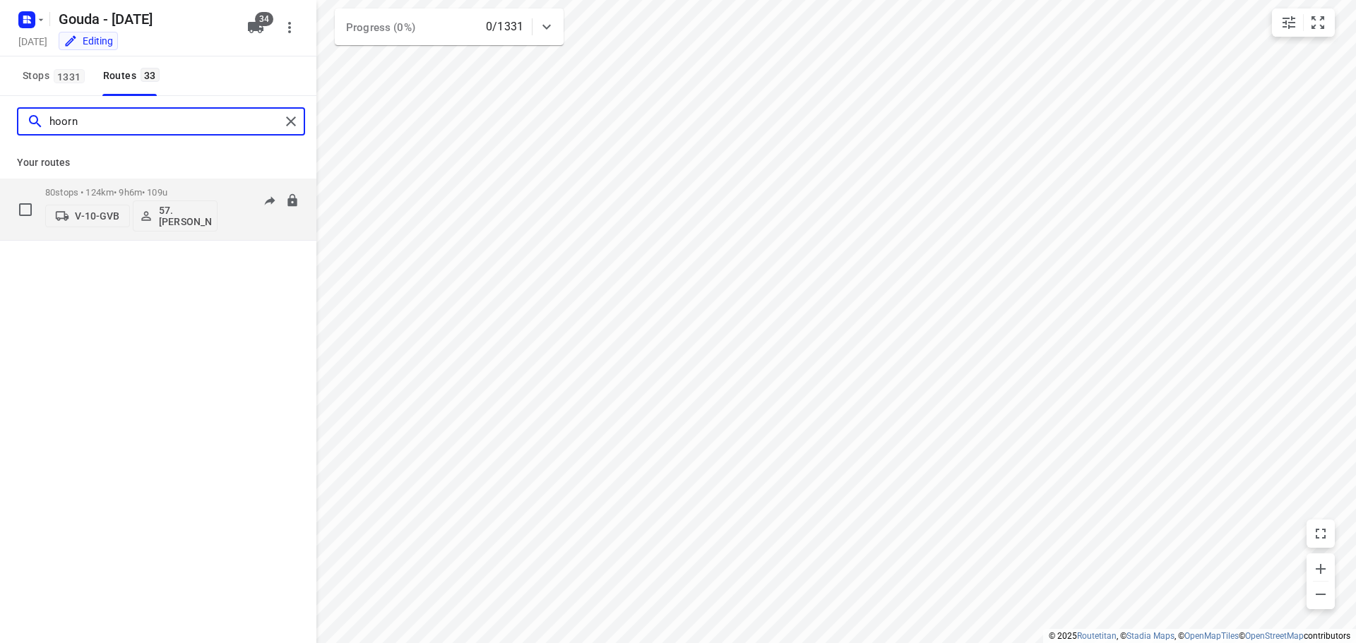
type input "hoorn"
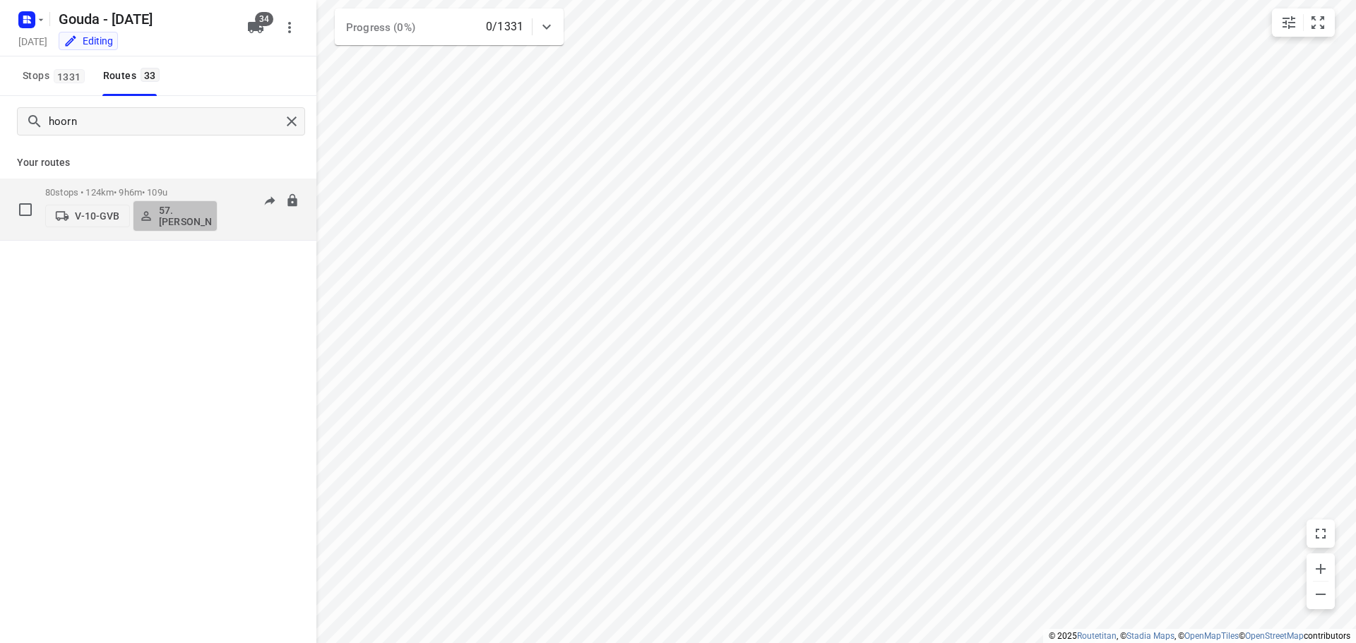
click at [191, 214] on p "57. [PERSON_NAME]" at bounding box center [185, 216] width 52 height 23
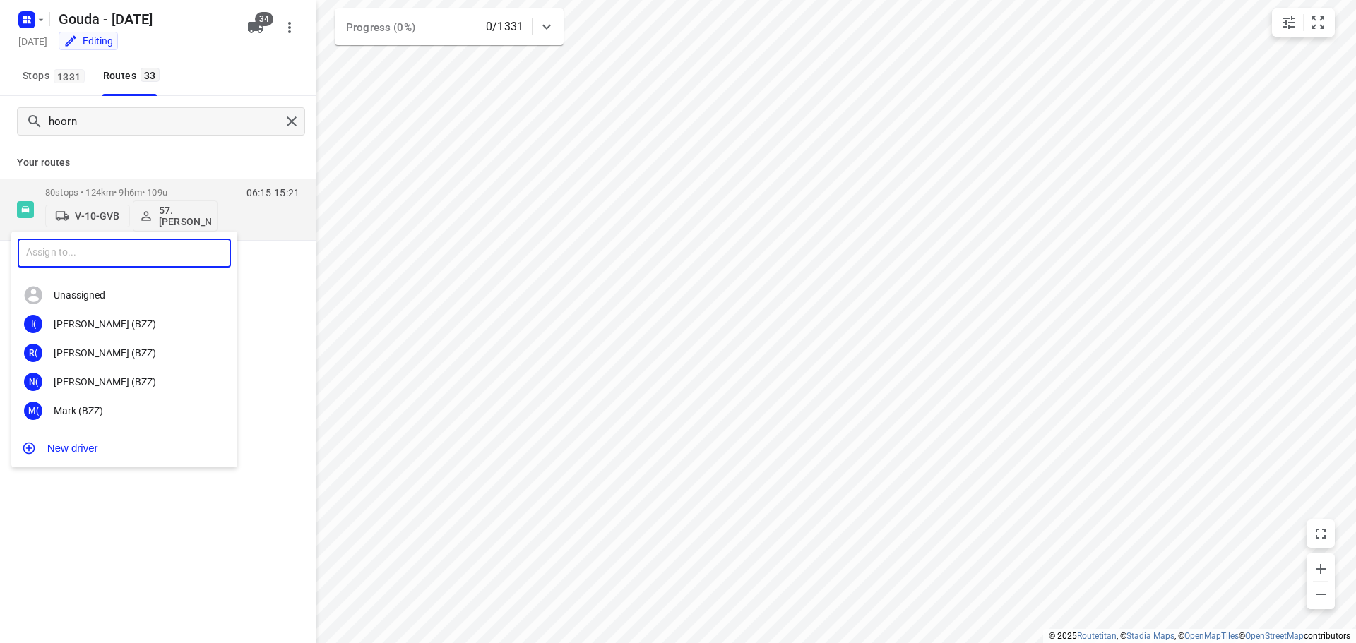
click at [135, 249] on input "text" at bounding box center [124, 253] width 213 height 29
type input "roald"
click at [136, 322] on div "61. [PERSON_NAME]" at bounding box center [128, 323] width 148 height 11
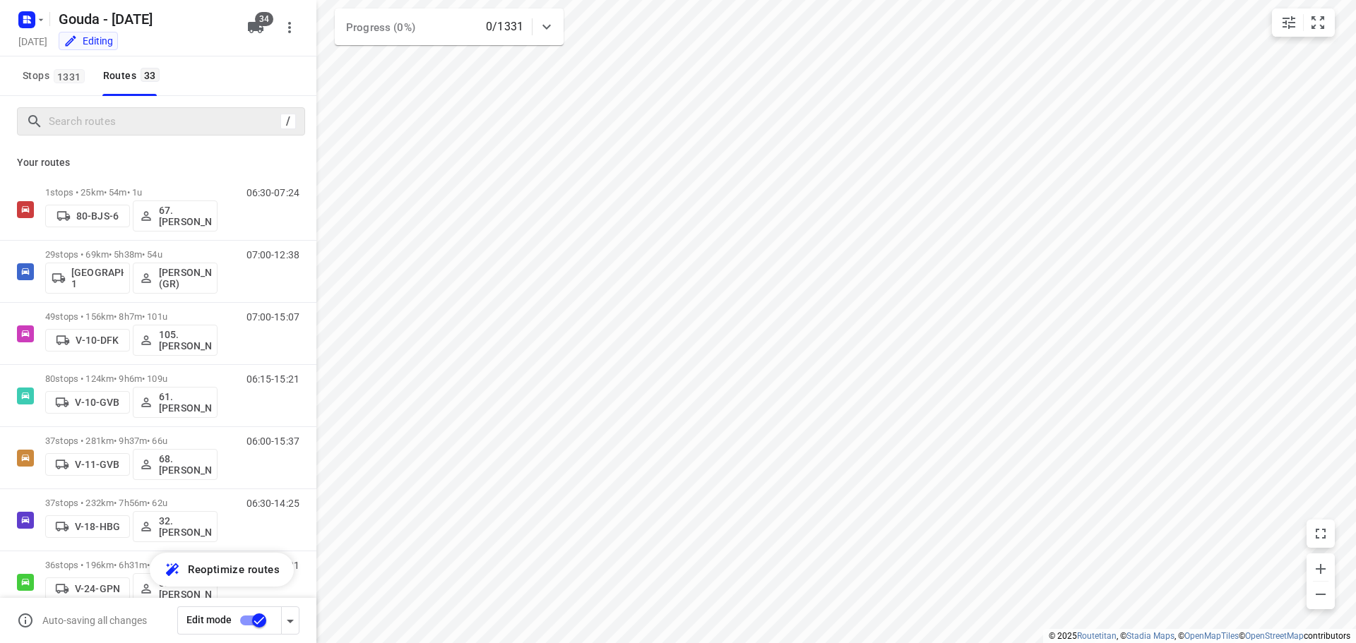
click at [292, 617] on icon "button" at bounding box center [290, 621] width 17 height 17
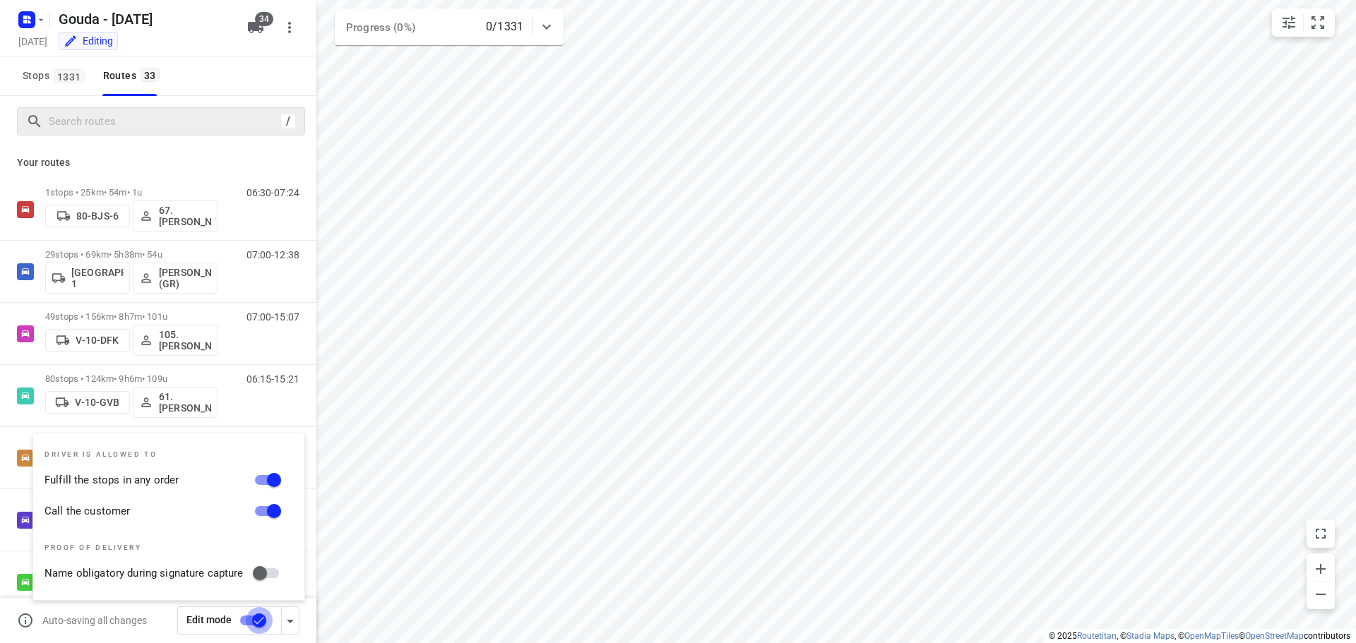
click at [244, 620] on input "checkbox" at bounding box center [259, 620] width 80 height 27
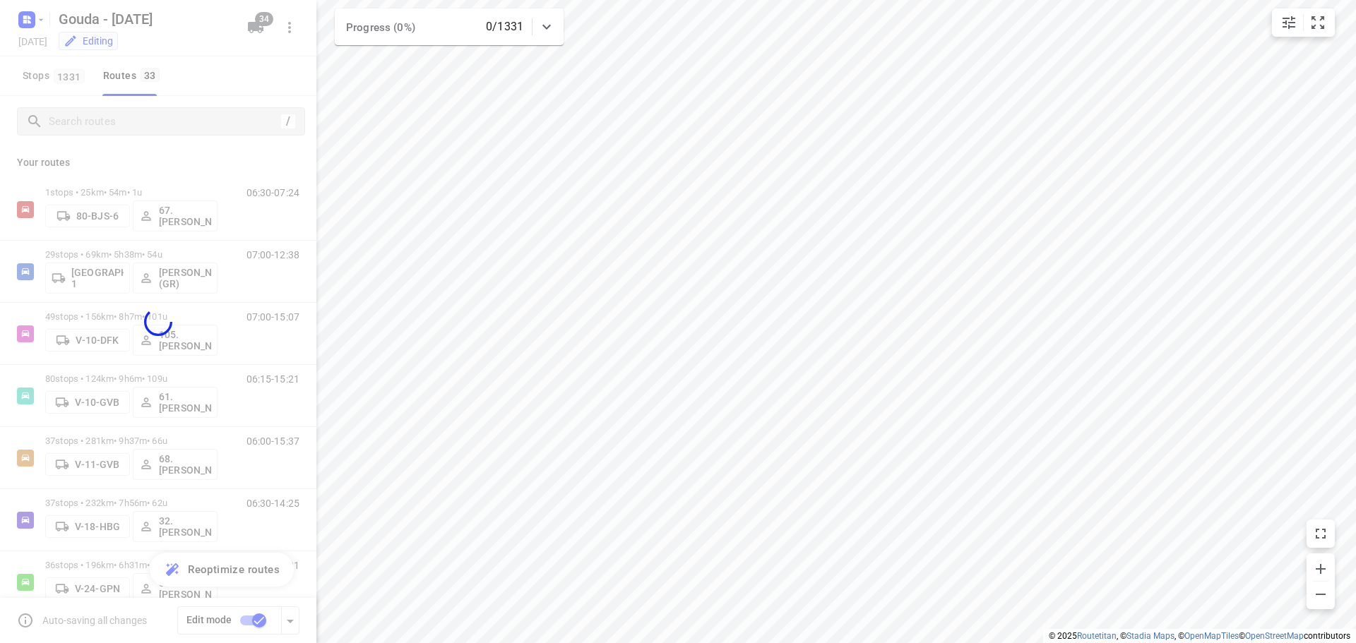
checkbox input "false"
